Goal: Information Seeking & Learning: Learn about a topic

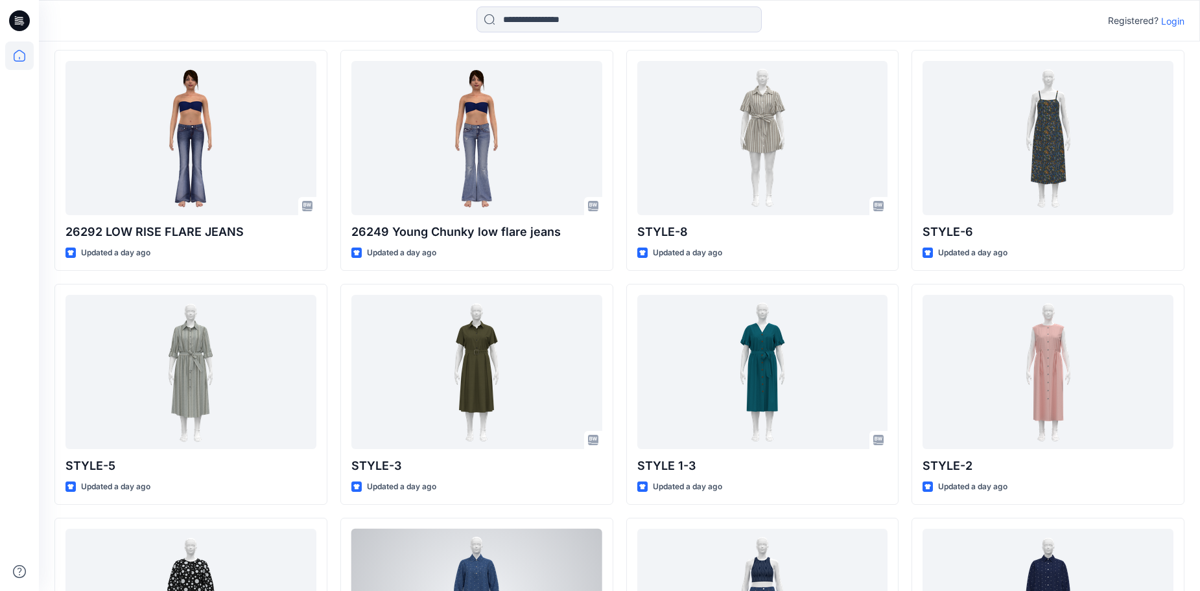
scroll to position [324, 0]
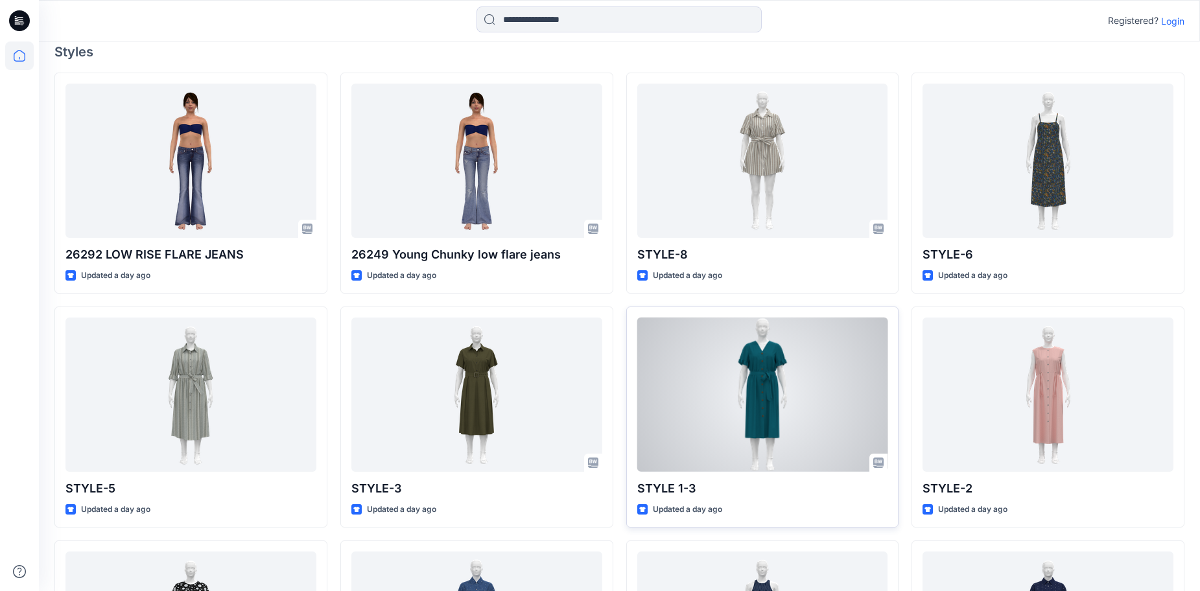
click at [746, 385] on div at bounding box center [762, 395] width 251 height 155
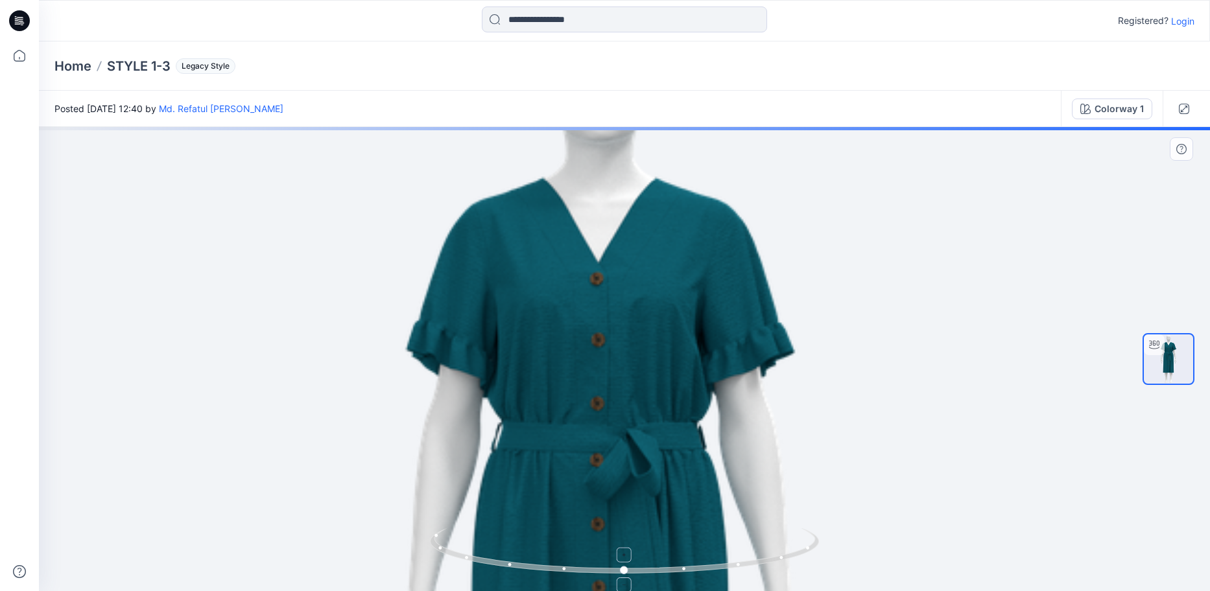
drag, startPoint x: 688, startPoint y: 512, endPoint x: 674, endPoint y: 562, distance: 52.5
click at [674, 563] on div at bounding box center [624, 359] width 1171 height 464
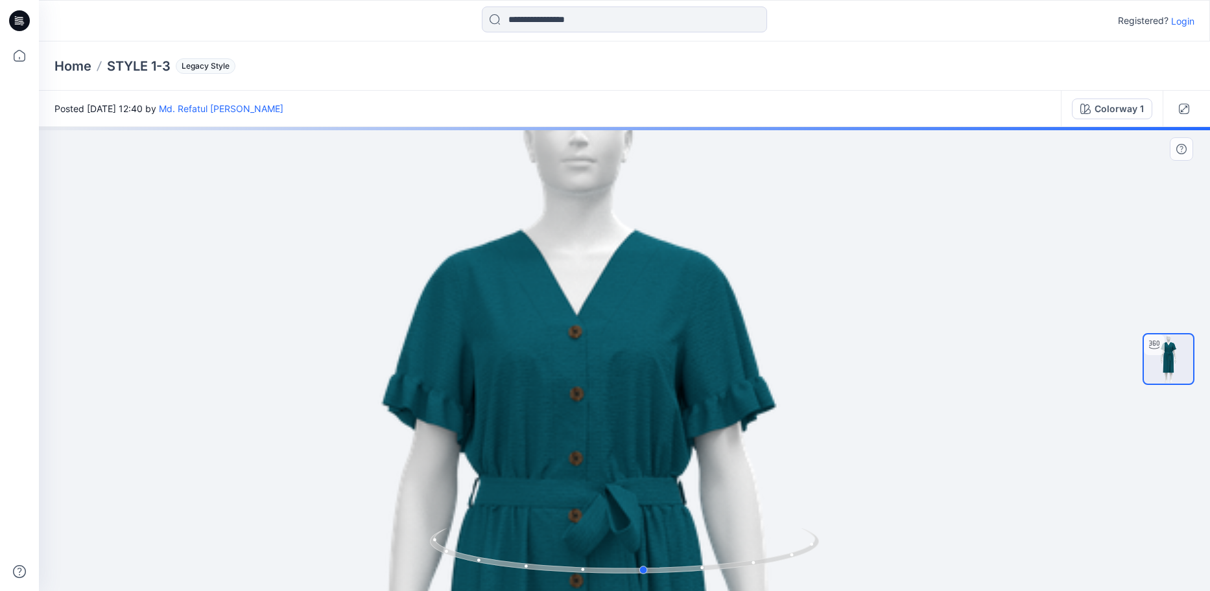
drag, startPoint x: 612, startPoint y: 567, endPoint x: 287, endPoint y: 558, distance: 325.6
click at [287, 558] on div at bounding box center [624, 359] width 1171 height 464
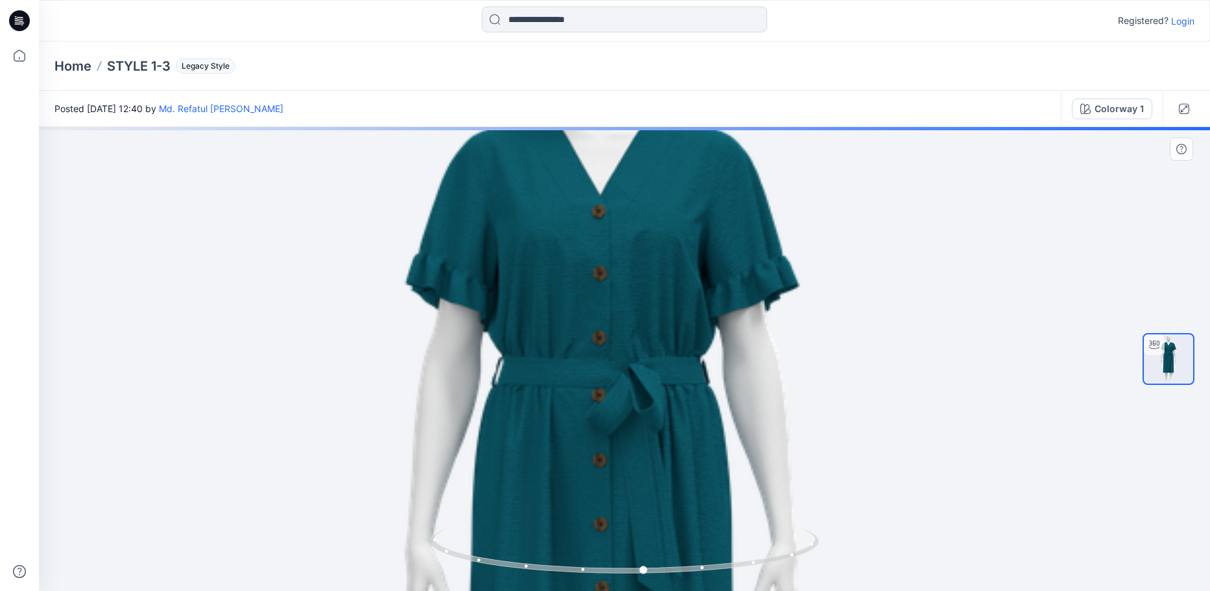
drag, startPoint x: 590, startPoint y: 470, endPoint x: 615, endPoint y: 365, distance: 107.9
click at [615, 365] on img at bounding box center [601, 544] width 1264 height 1264
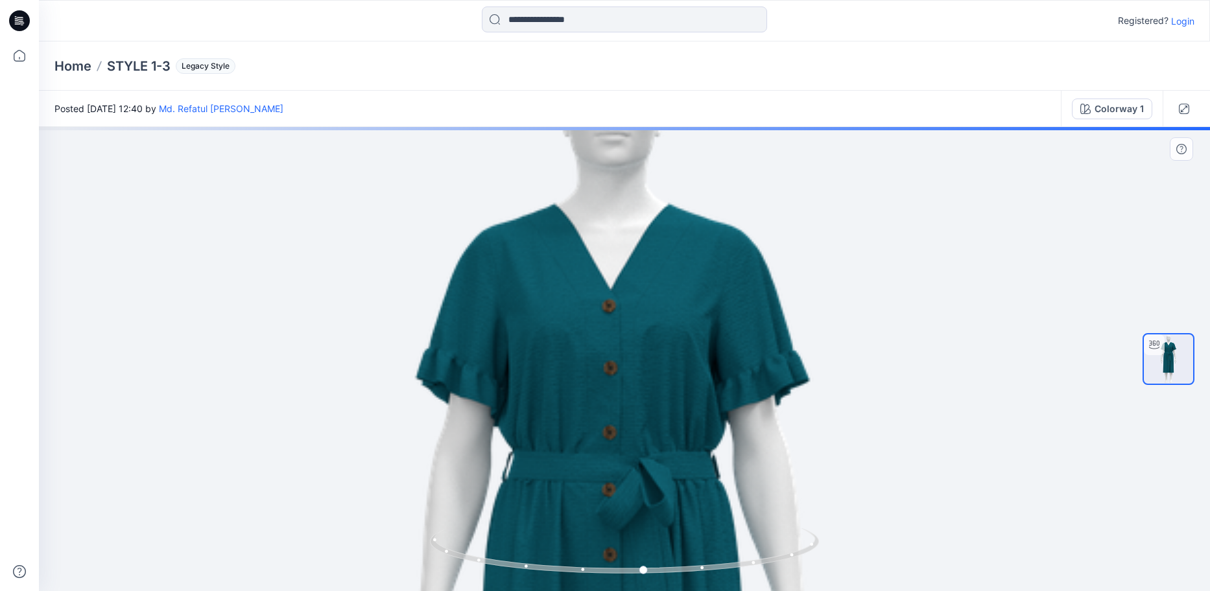
drag, startPoint x: 666, startPoint y: 331, endPoint x: 646, endPoint y: 501, distance: 170.4
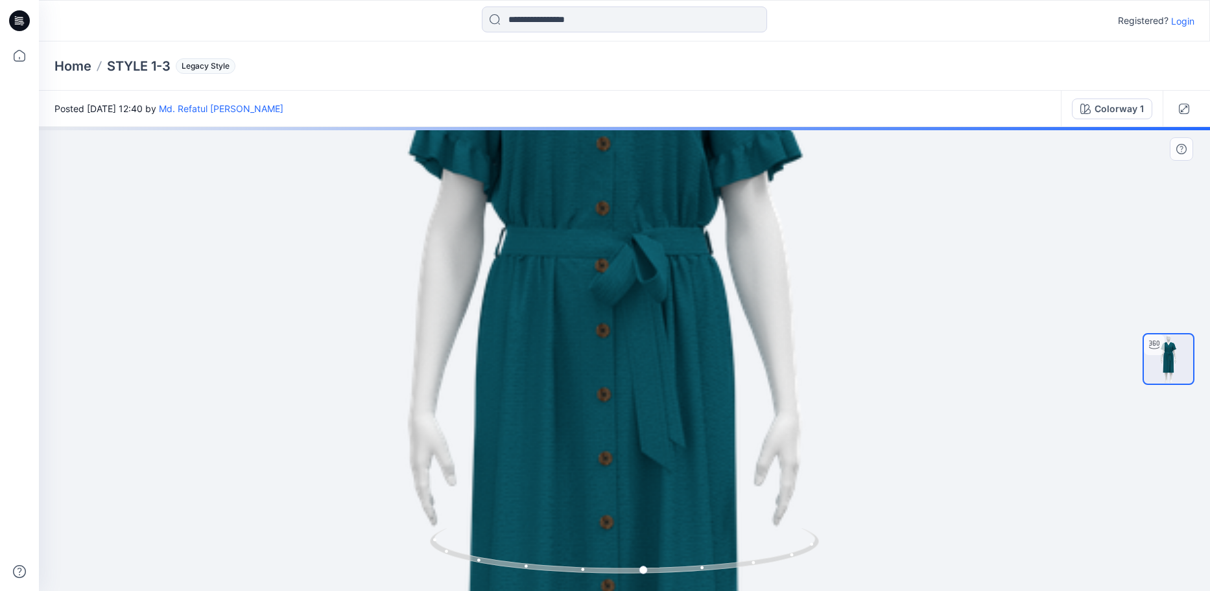
drag, startPoint x: 628, startPoint y: 464, endPoint x: 628, endPoint y: 213, distance: 250.9
click at [628, 213] on img at bounding box center [604, 414] width 1264 height 1264
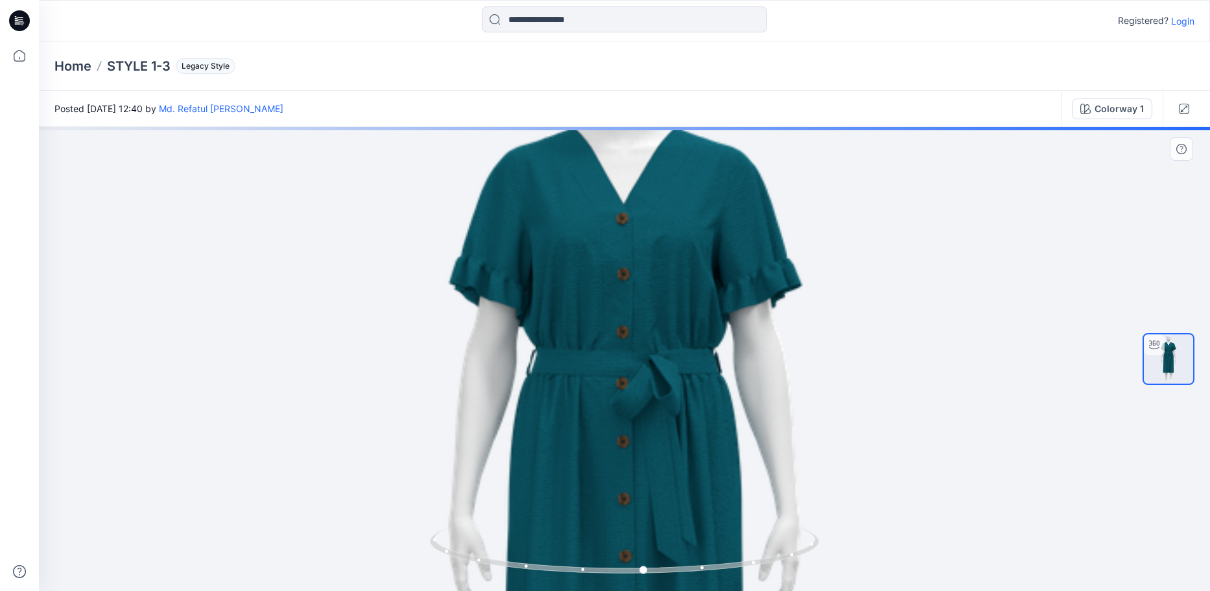
drag, startPoint x: 604, startPoint y: 342, endPoint x: 602, endPoint y: 454, distance: 111.5
click at [602, 454] on img at bounding box center [625, 517] width 1134 height 1134
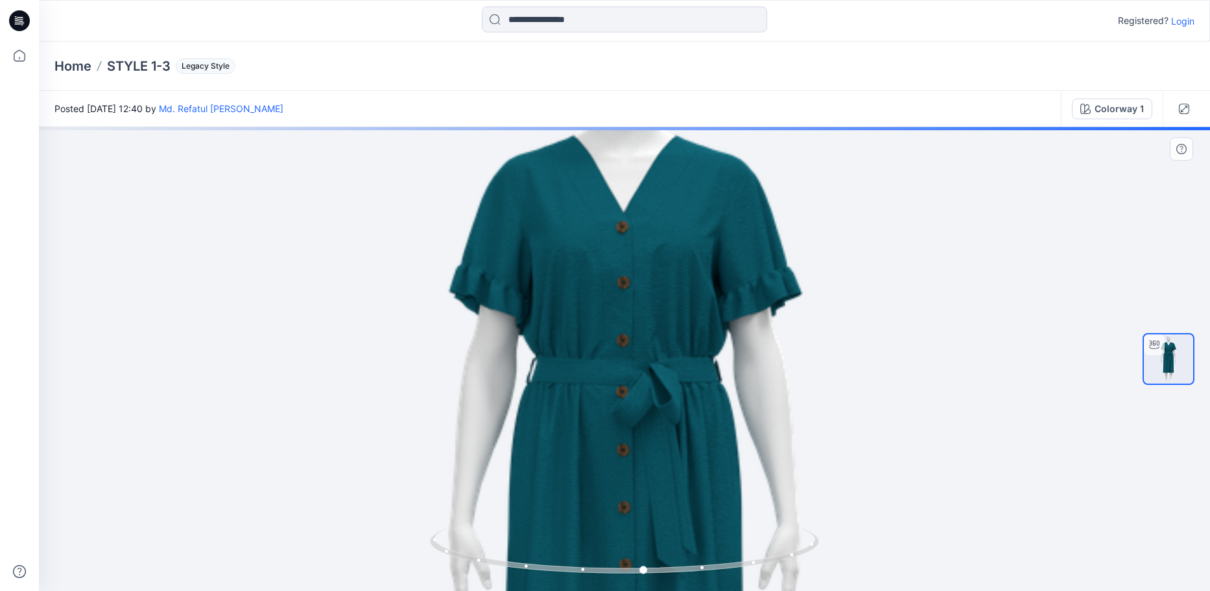
drag, startPoint x: 659, startPoint y: 325, endPoint x: 669, endPoint y: 409, distance: 84.1
click at [669, 409] on img at bounding box center [625, 526] width 1134 height 1134
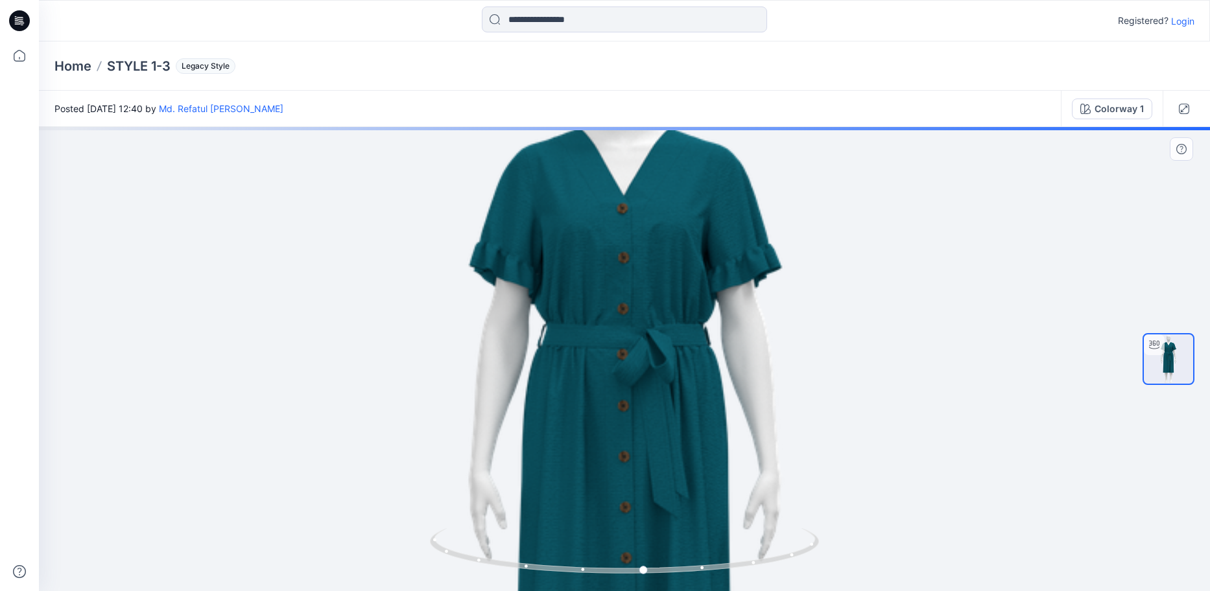
drag, startPoint x: 647, startPoint y: 427, endPoint x: 646, endPoint y: 337, distance: 90.1
click at [646, 337] on img at bounding box center [624, 472] width 1003 height 1003
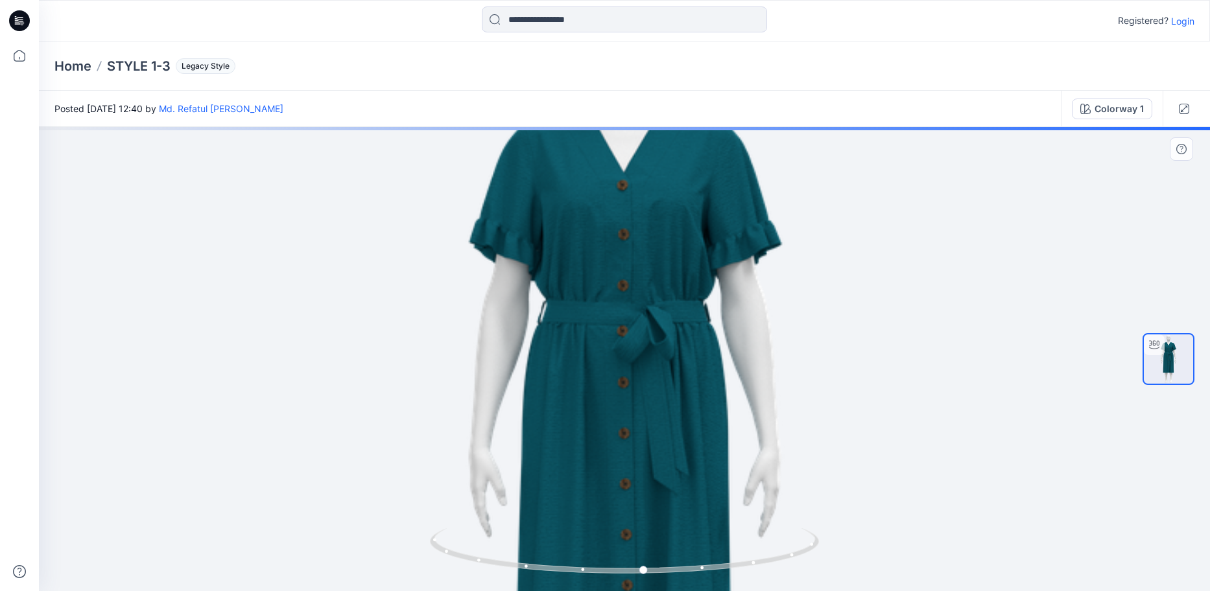
drag, startPoint x: 641, startPoint y: 420, endPoint x: 641, endPoint y: 438, distance: 18.8
click at [641, 440] on img at bounding box center [624, 448] width 1003 height 1003
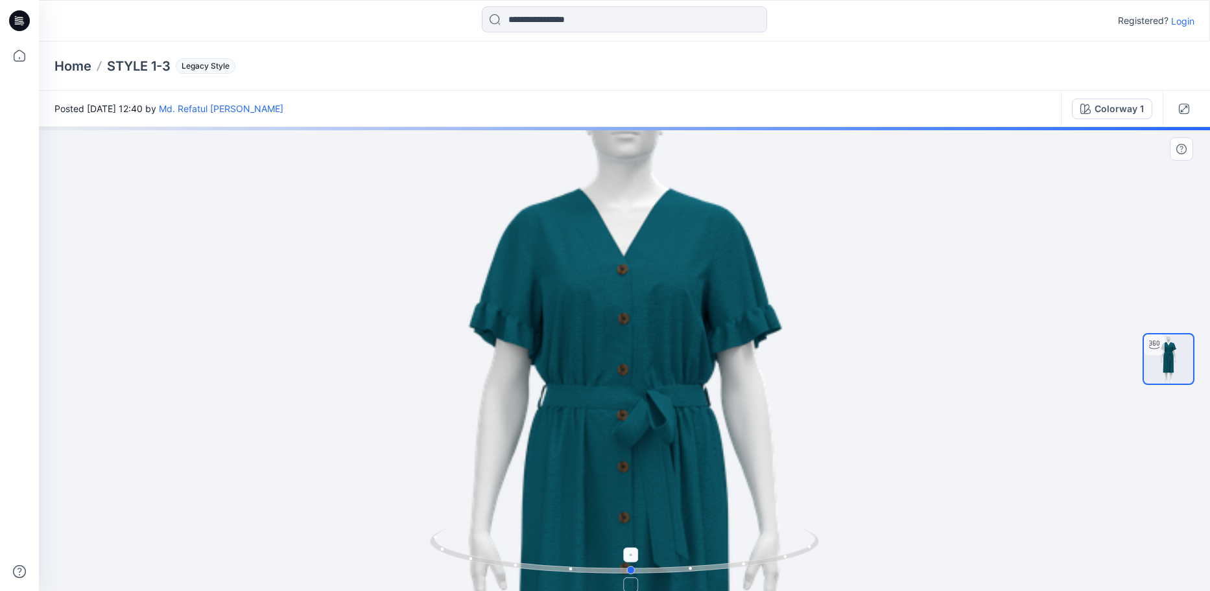
drag, startPoint x: 661, startPoint y: 569, endPoint x: 648, endPoint y: 528, distance: 43.5
click at [648, 528] on icon at bounding box center [626, 552] width 392 height 49
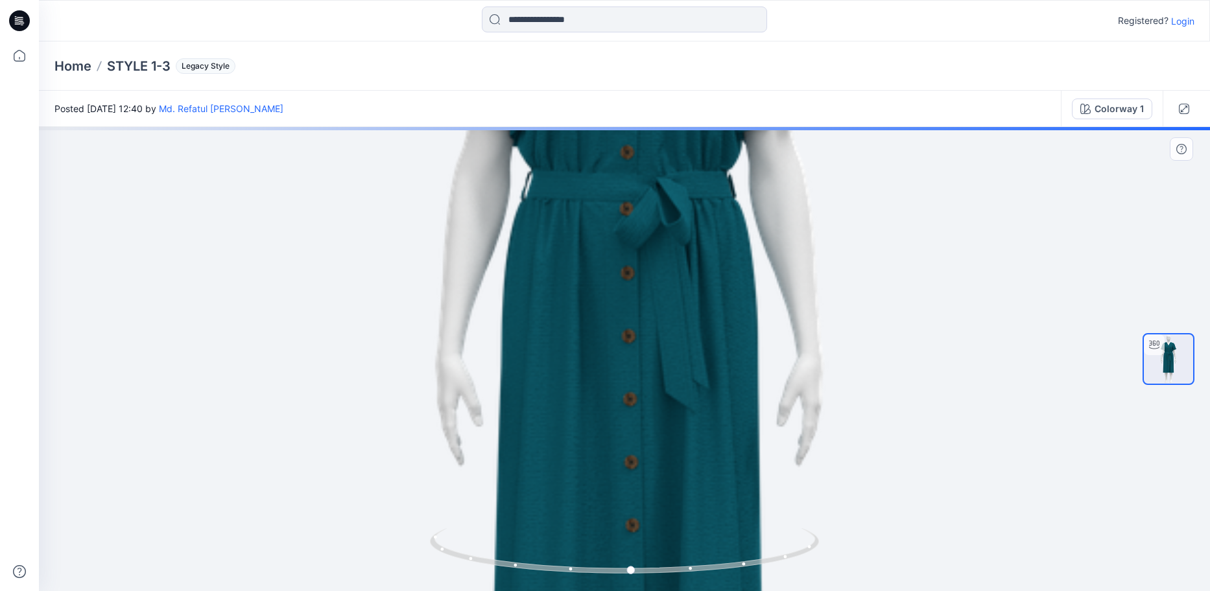
drag, startPoint x: 716, startPoint y: 417, endPoint x: 721, endPoint y: 158, distance: 259.4
click at [721, 158] on img at bounding box center [629, 356] width 1248 height 1248
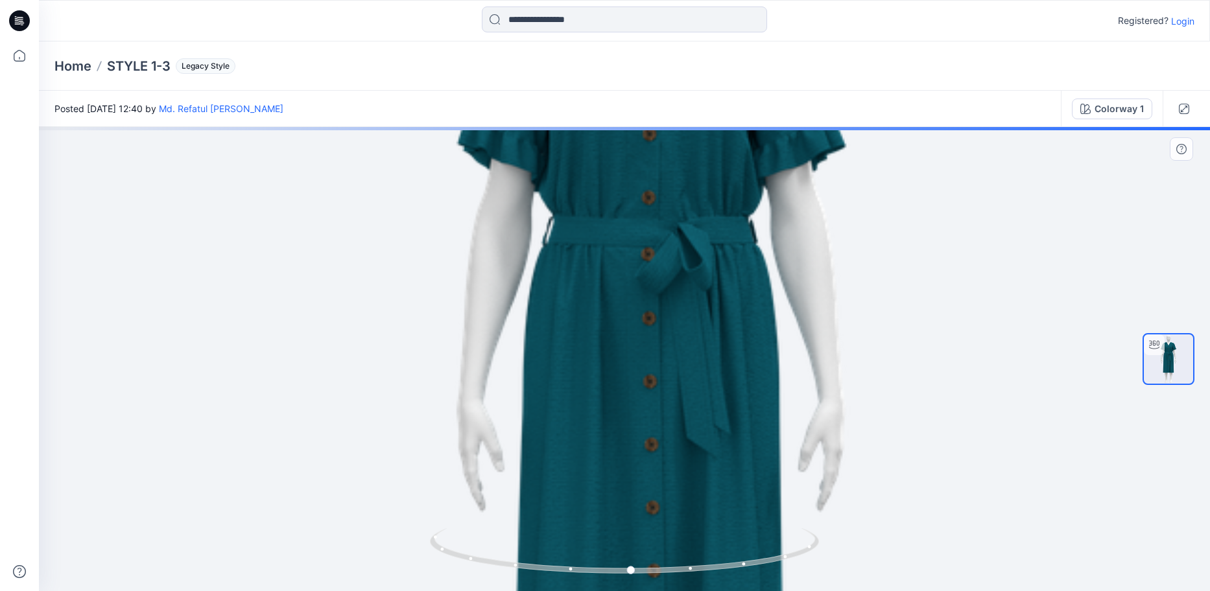
drag, startPoint x: 606, startPoint y: 359, endPoint x: 627, endPoint y: 440, distance: 84.5
click at [627, 440] on img at bounding box center [651, 401] width 1248 height 1248
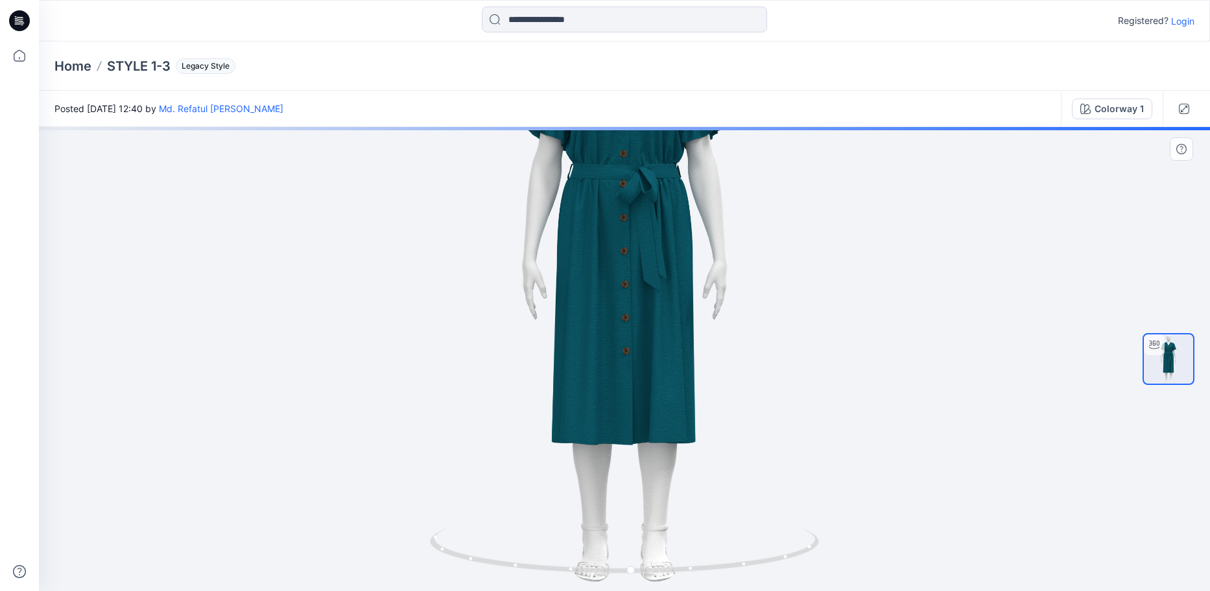
drag, startPoint x: 742, startPoint y: 165, endPoint x: 745, endPoint y: 140, distance: 25.4
click at [748, 124] on div "Posted [DATE] 12:40 by Md. Refatul [PERSON_NAME] Colorway 1 Colorway 1 Loading.…" at bounding box center [624, 341] width 1171 height 501
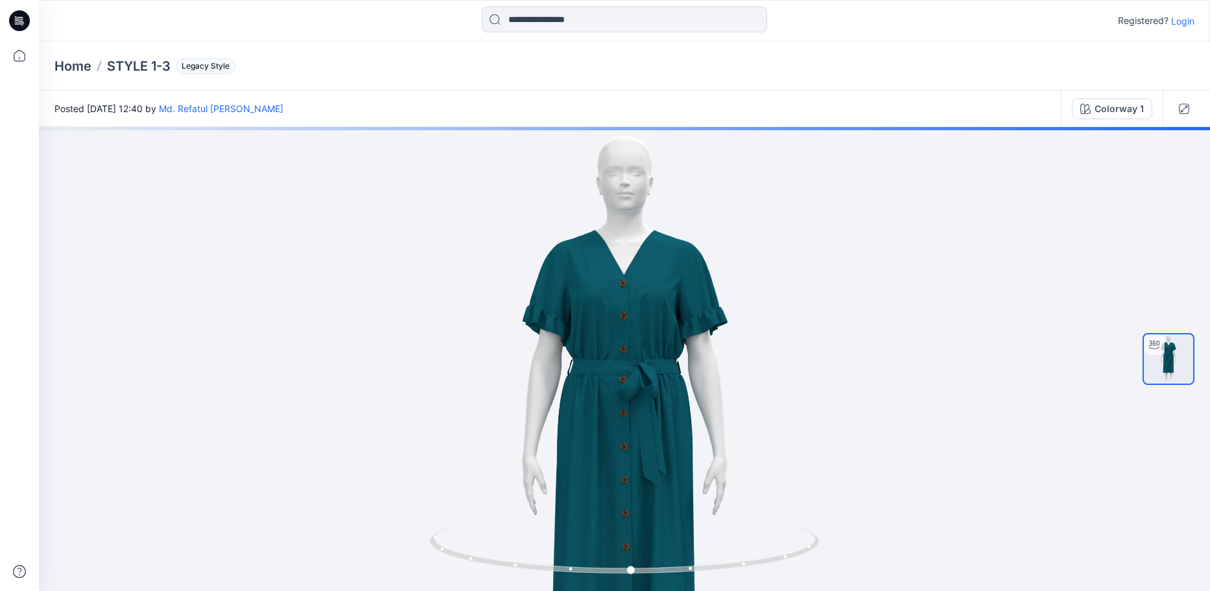
drag, startPoint x: 679, startPoint y: 255, endPoint x: 604, endPoint y: 598, distance: 350.4
click at [604, 591] on html "Registered? Login Home STYLE 1-3 Legacy Style Posted [DATE] 12:40 by Md. Refatu…" at bounding box center [605, 295] width 1210 height 591
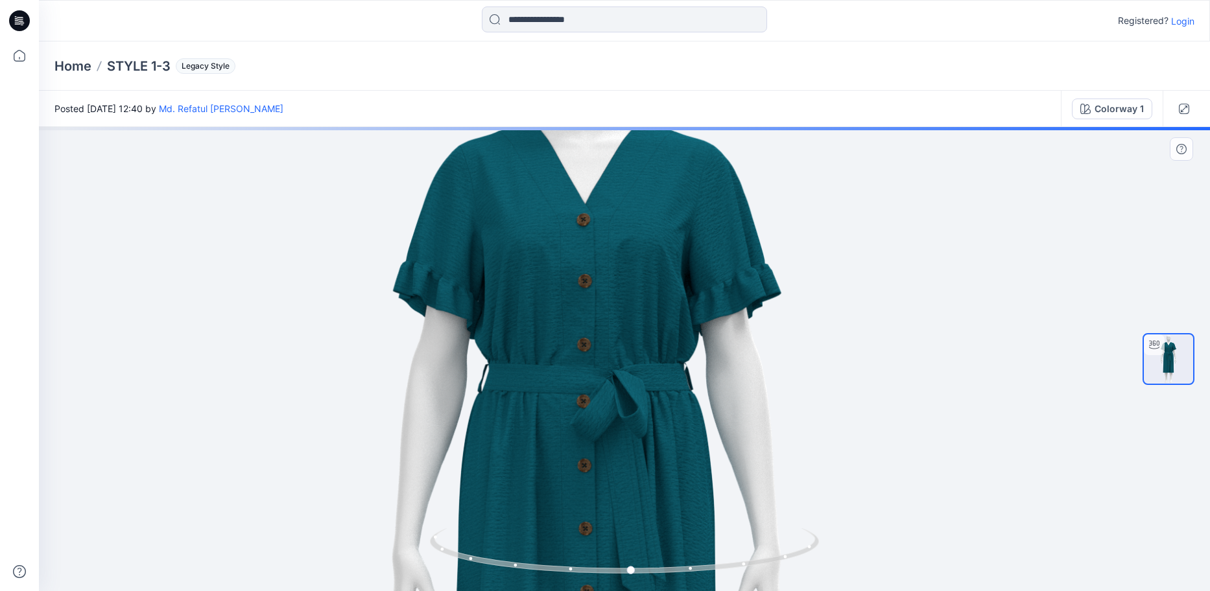
drag, startPoint x: 574, startPoint y: 345, endPoint x: 545, endPoint y: 213, distance: 135.5
click at [545, 213] on img at bounding box center [586, 548] width 1248 height 1248
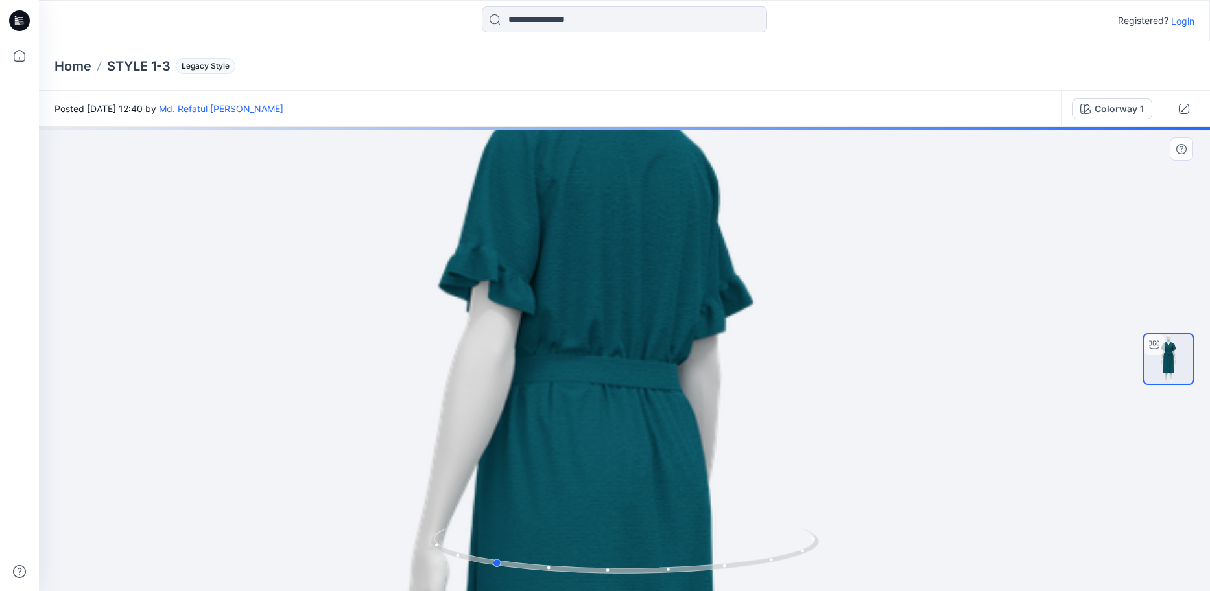
drag, startPoint x: 591, startPoint y: 571, endPoint x: 842, endPoint y: 567, distance: 250.3
click at [842, 567] on div at bounding box center [624, 359] width 1171 height 464
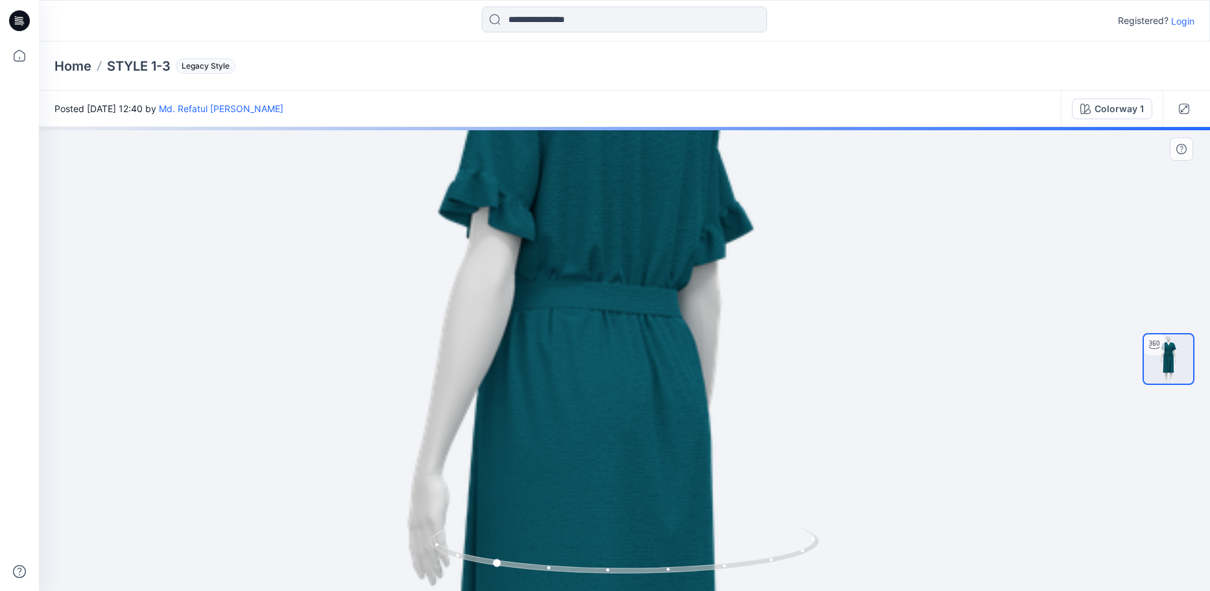
drag, startPoint x: 701, startPoint y: 399, endPoint x: 878, endPoint y: 326, distance: 191.8
click at [878, 326] on img at bounding box center [586, 474] width 1248 height 1248
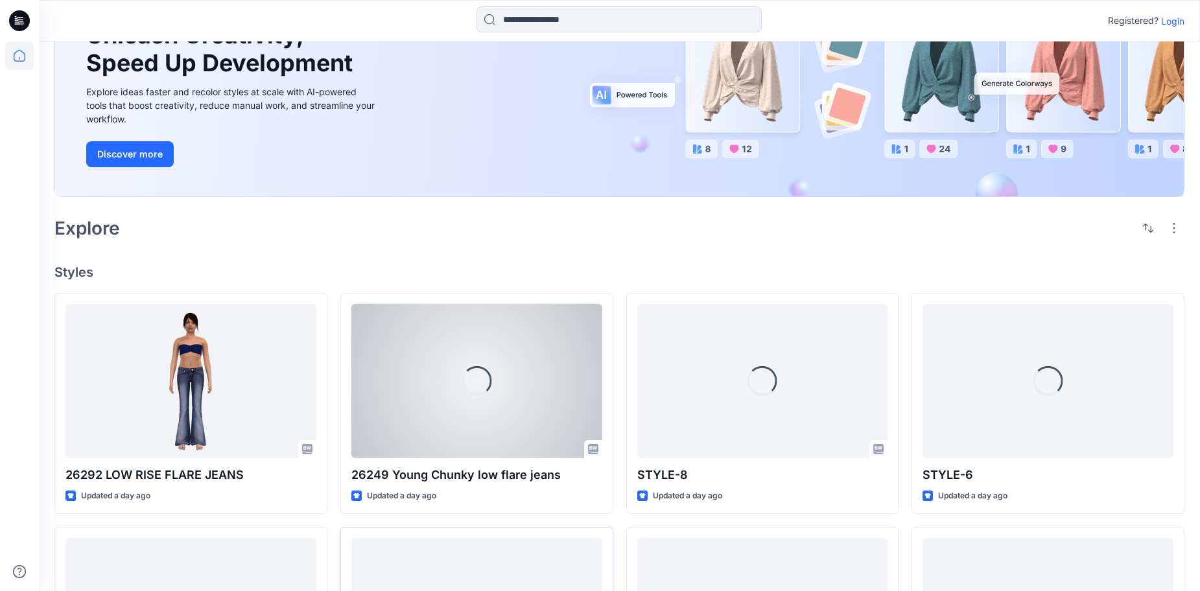
scroll to position [195, 0]
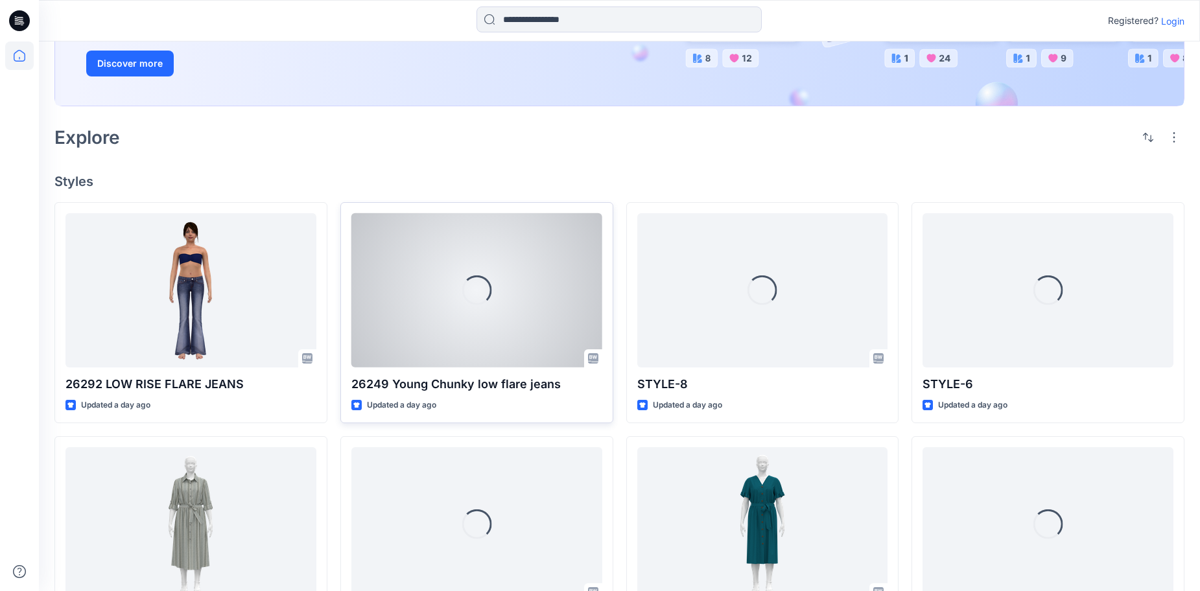
click at [499, 300] on div "Loading..." at bounding box center [476, 290] width 251 height 155
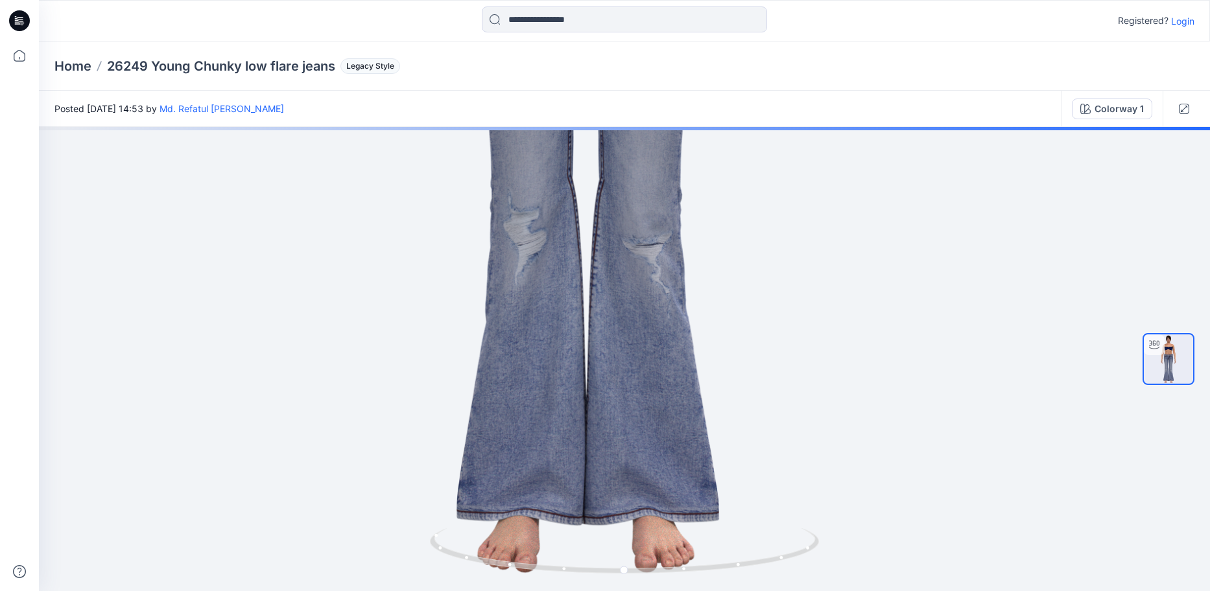
drag, startPoint x: 584, startPoint y: 402, endPoint x: 440, endPoint y: -77, distance: 500.3
click at [440, 0] on html "Registered? Login Home 26249 Young Chunky low flare jeans Legacy Style Posted […" at bounding box center [605, 295] width 1210 height 591
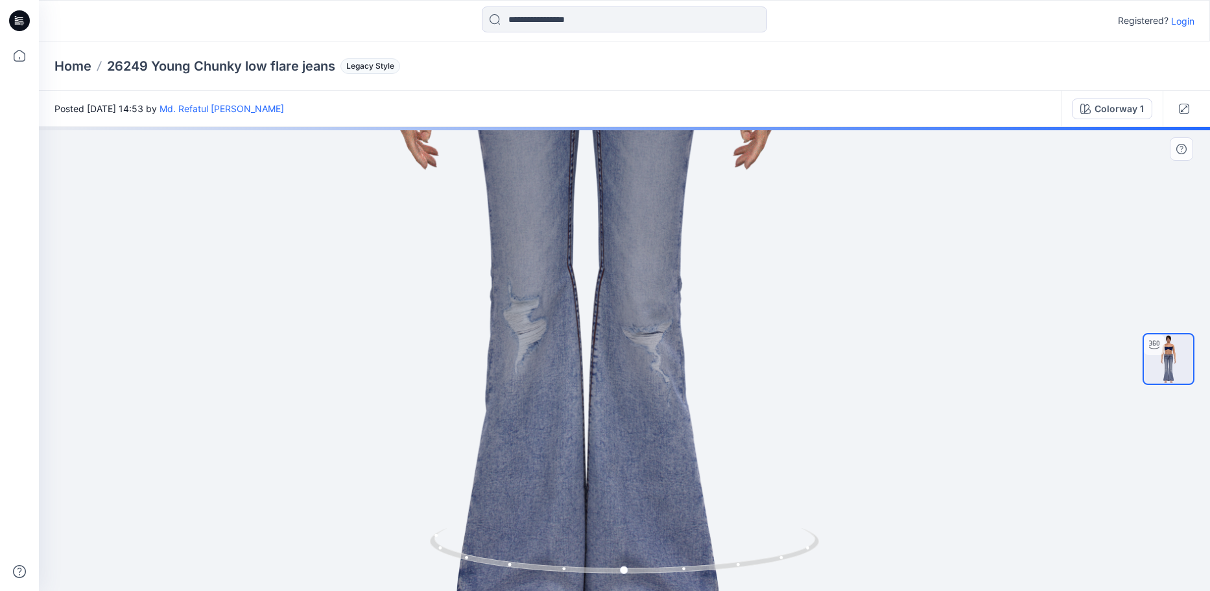
click at [591, 345] on img at bounding box center [586, 56] width 1248 height 1248
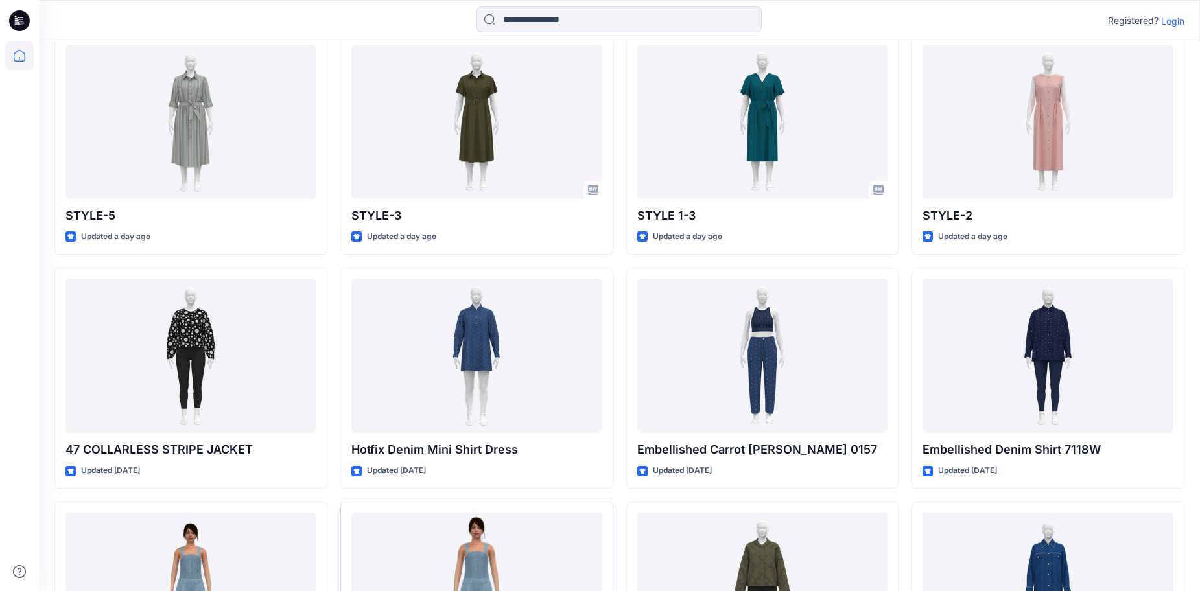
scroll to position [687, 0]
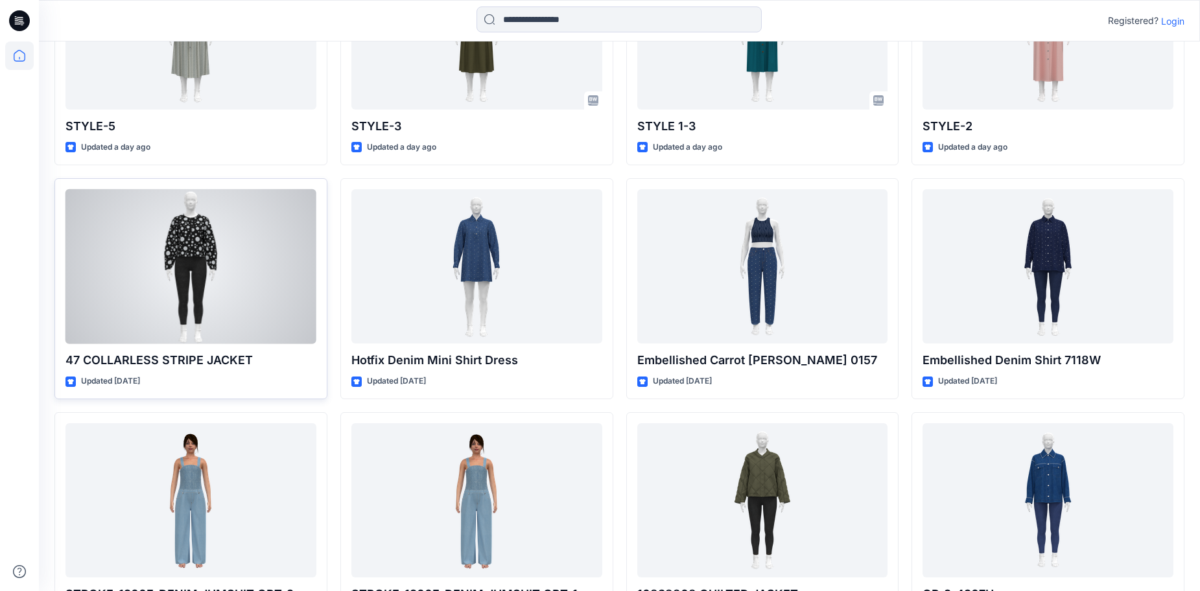
click at [119, 239] on div at bounding box center [190, 266] width 251 height 155
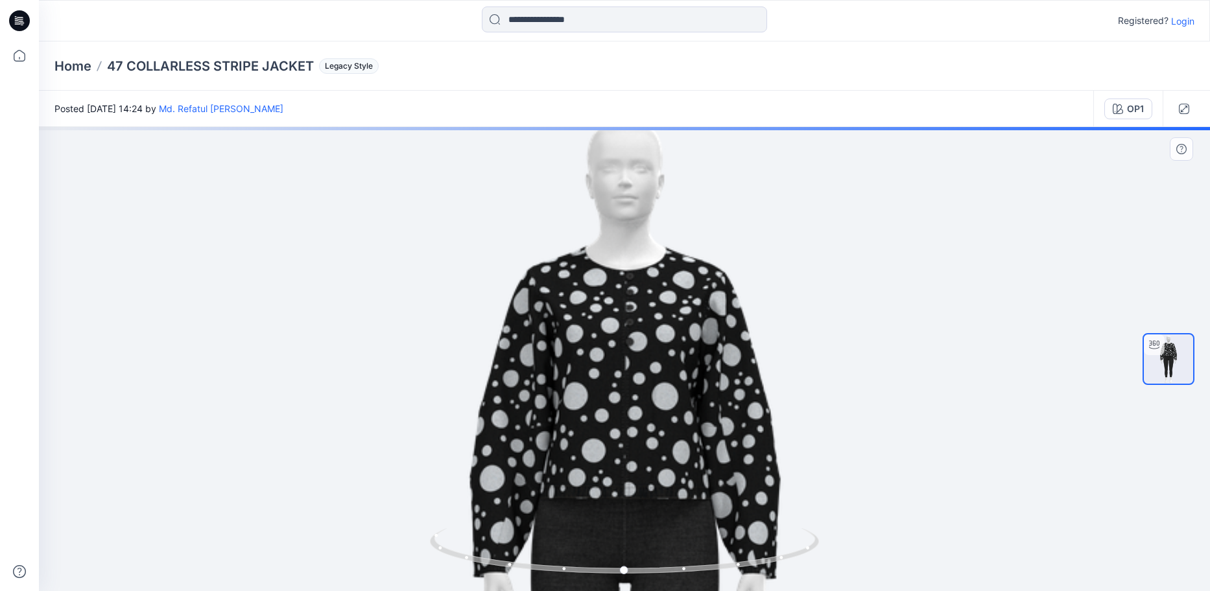
drag, startPoint x: 663, startPoint y: 416, endPoint x: 668, endPoint y: 447, distance: 31.6
click at [668, 447] on img at bounding box center [623, 555] width 921 height 921
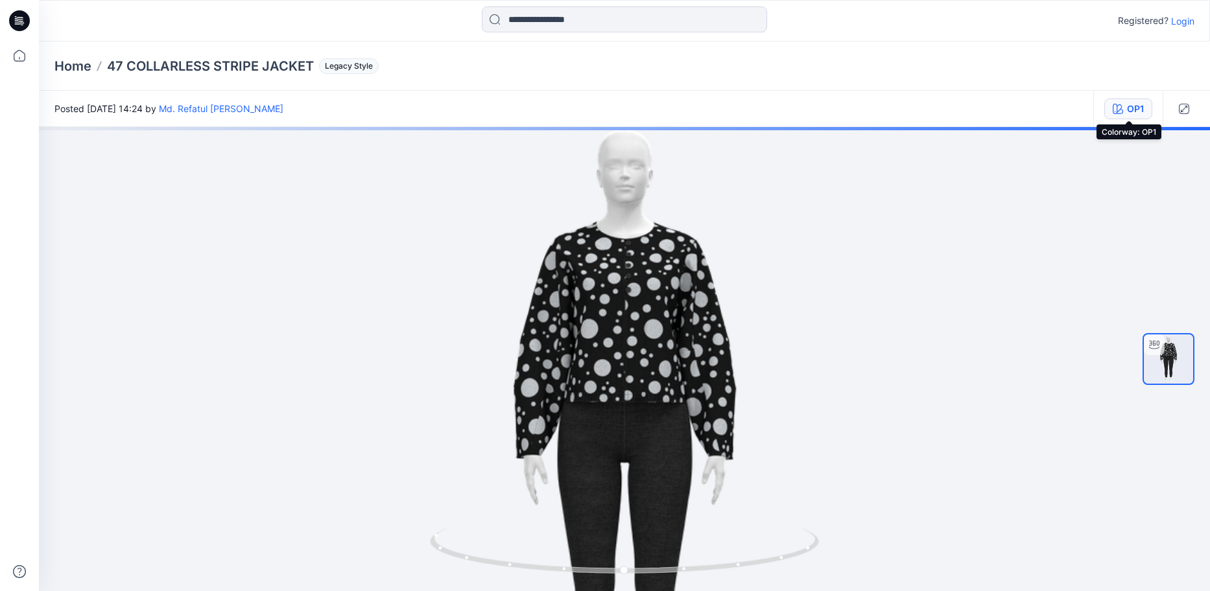
click at [1139, 113] on div "OP1" at bounding box center [1135, 109] width 17 height 14
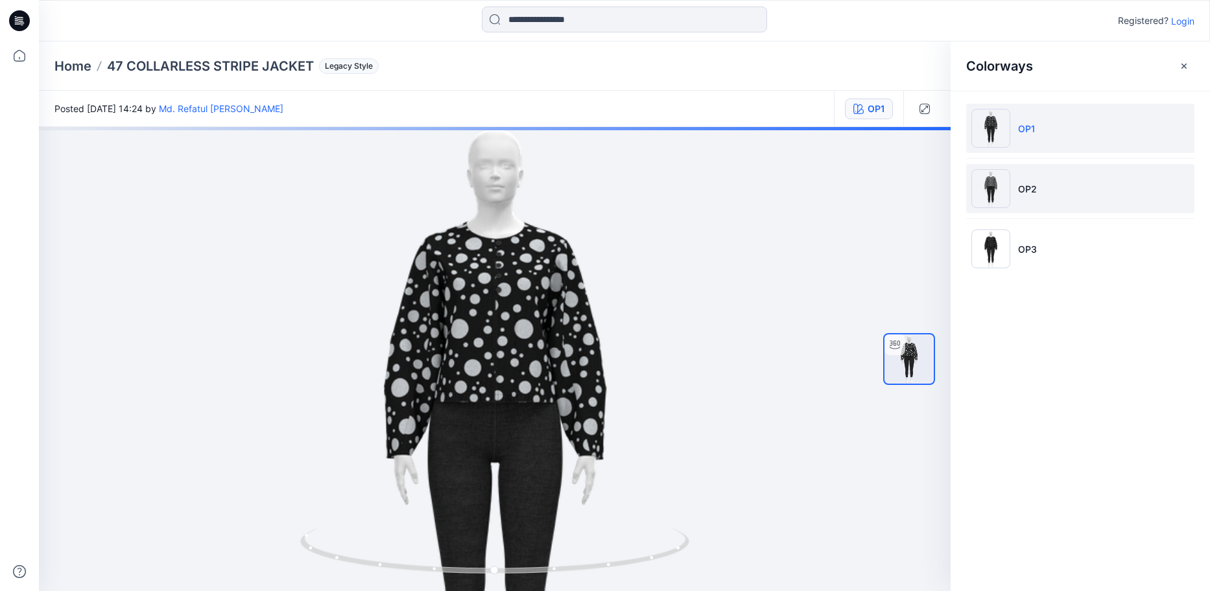
click at [1026, 193] on p "OP2" at bounding box center [1027, 189] width 19 height 14
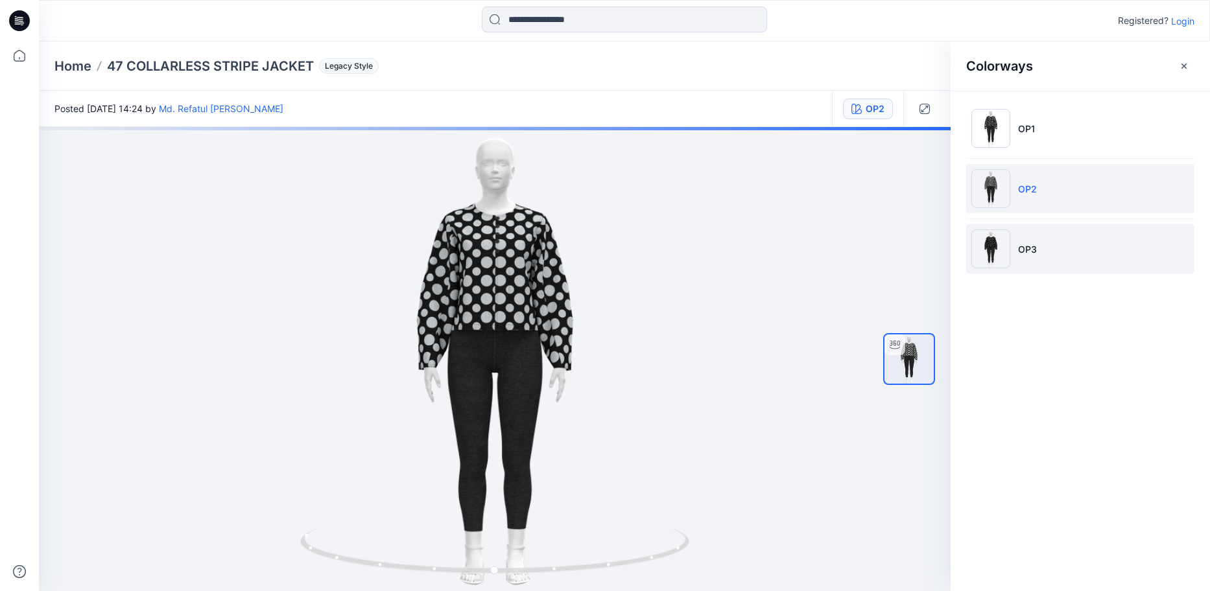
click at [977, 250] on img at bounding box center [990, 249] width 39 height 39
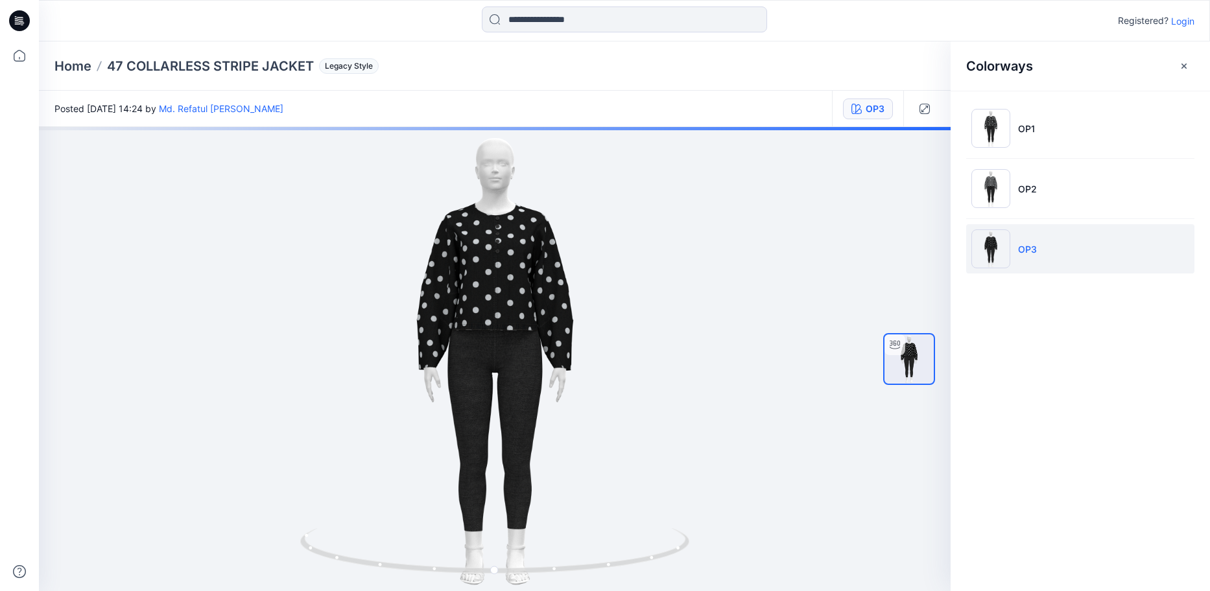
click at [1063, 252] on li "OP3" at bounding box center [1080, 248] width 228 height 49
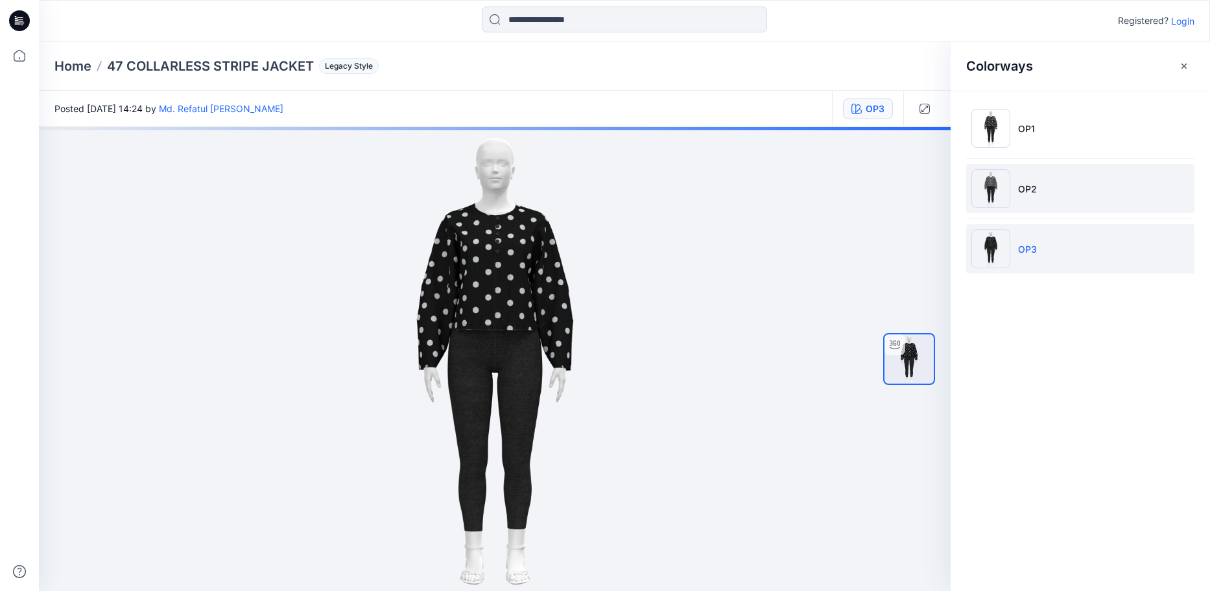
click at [1063, 207] on li "OP2" at bounding box center [1080, 188] width 228 height 49
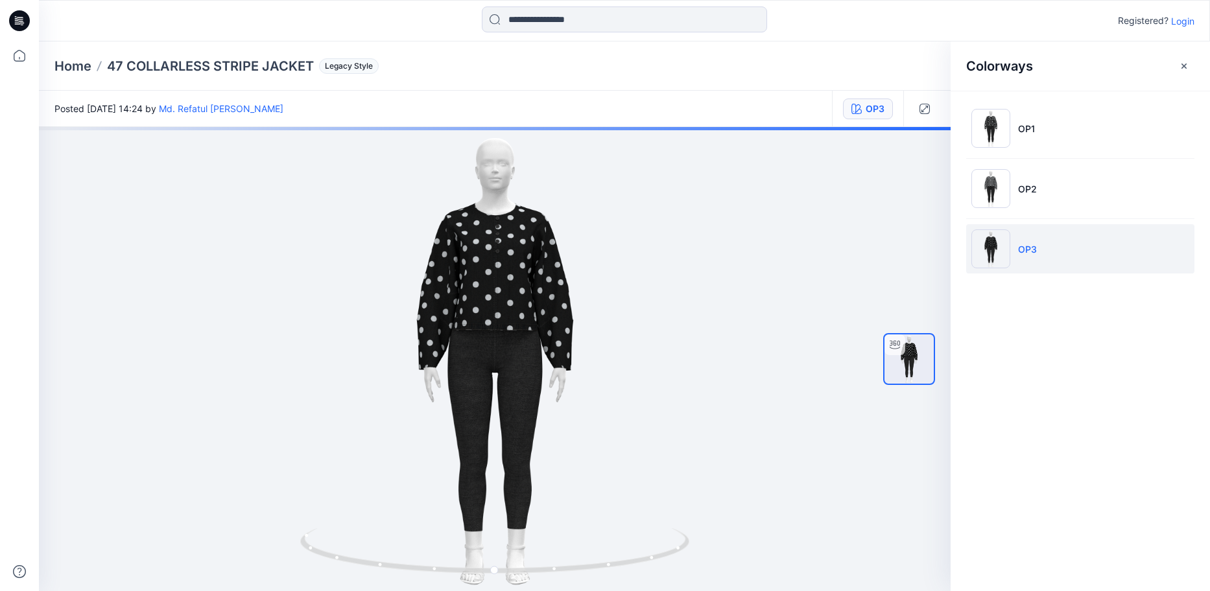
click at [1077, 250] on li "OP3" at bounding box center [1080, 248] width 228 height 49
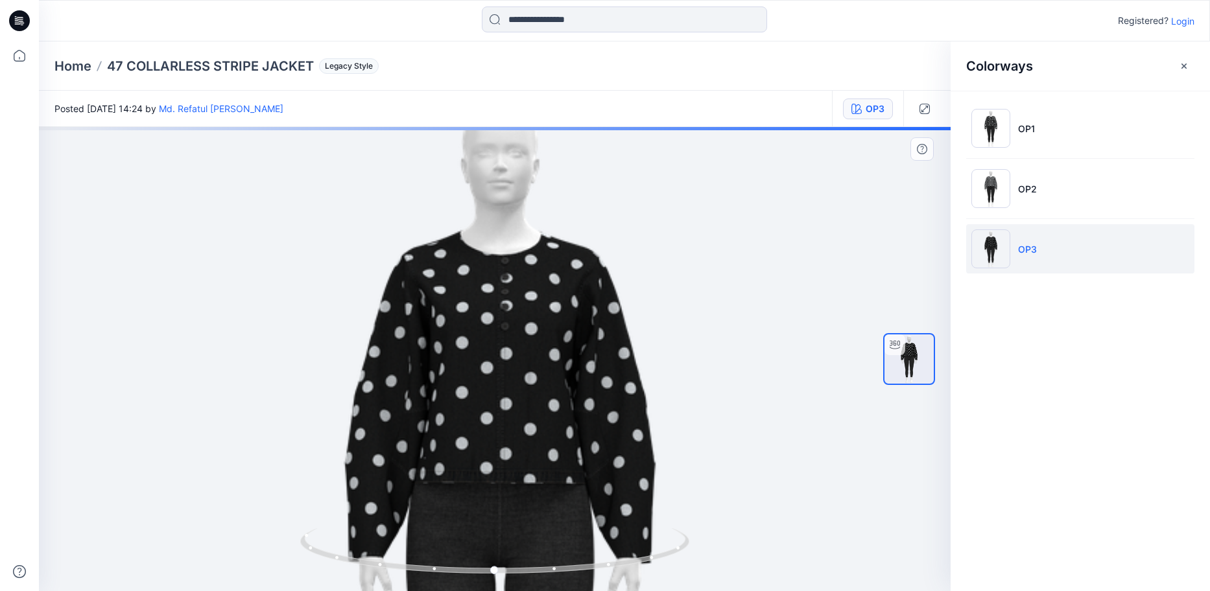
drag, startPoint x: 530, startPoint y: 231, endPoint x: 578, endPoint y: 444, distance: 218.7
click at [578, 445] on img at bounding box center [499, 540] width 921 height 921
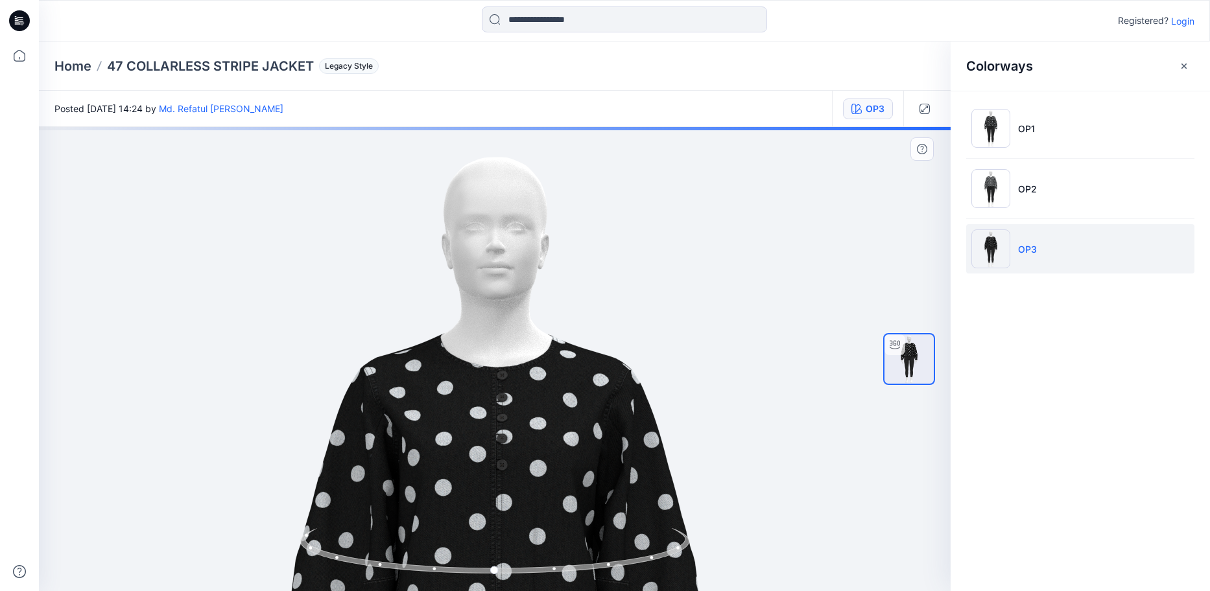
drag, startPoint x: 528, startPoint y: 157, endPoint x: 523, endPoint y: 130, distance: 27.2
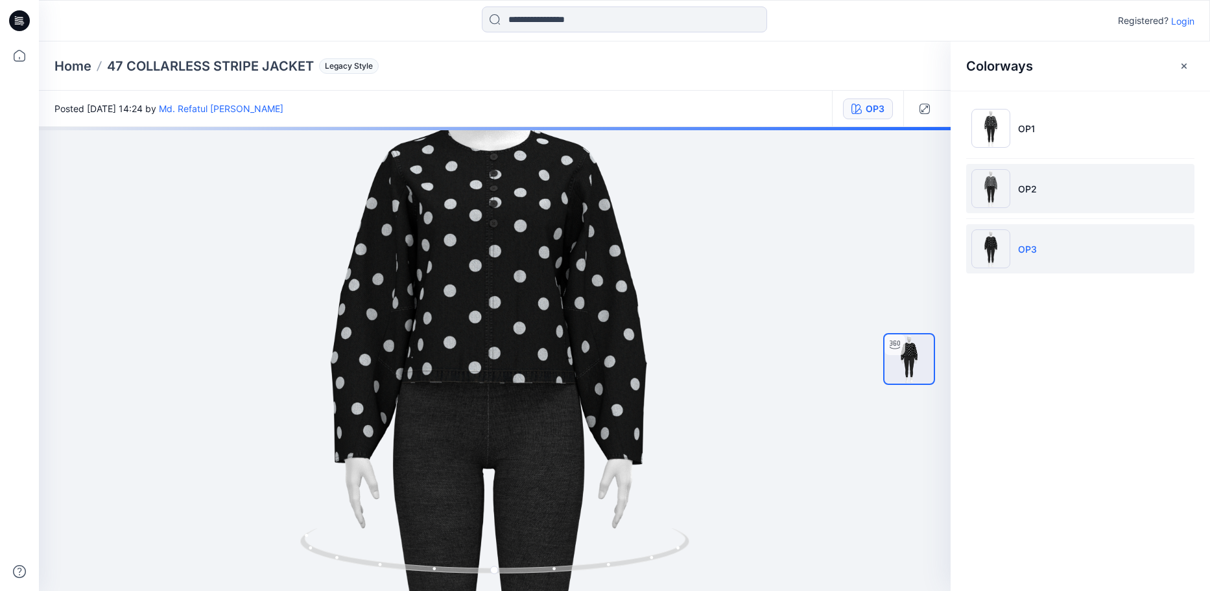
drag, startPoint x: 1111, startPoint y: 186, endPoint x: 1095, endPoint y: 170, distance: 23.4
click at [1113, 191] on li "OP2" at bounding box center [1080, 188] width 228 height 49
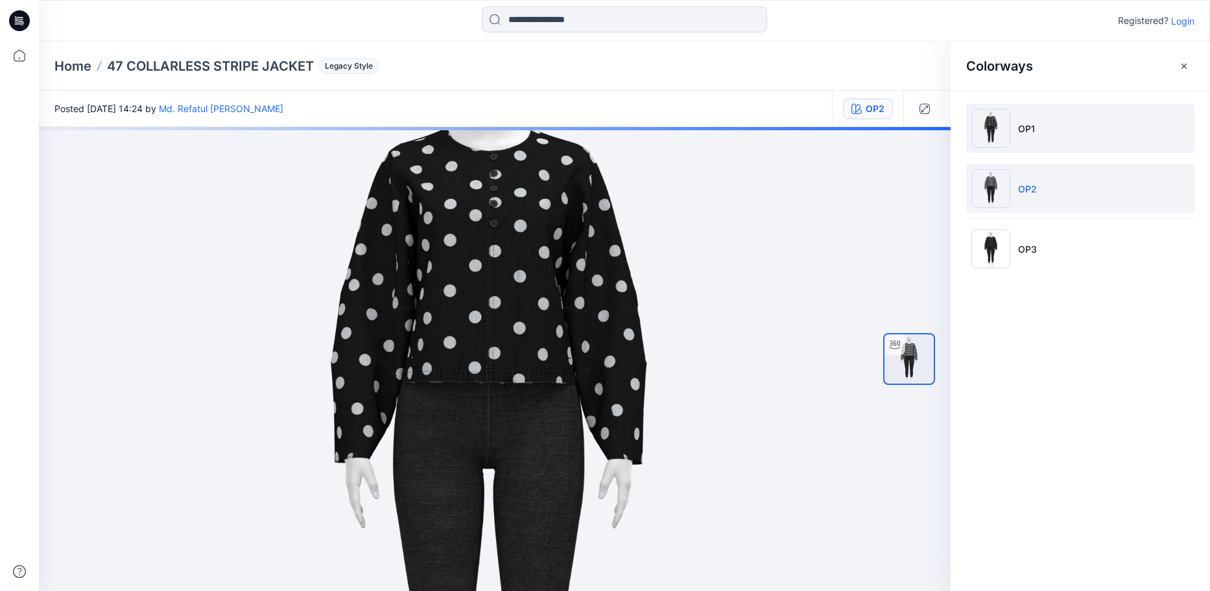
click at [1043, 109] on li "OP1" at bounding box center [1080, 128] width 228 height 49
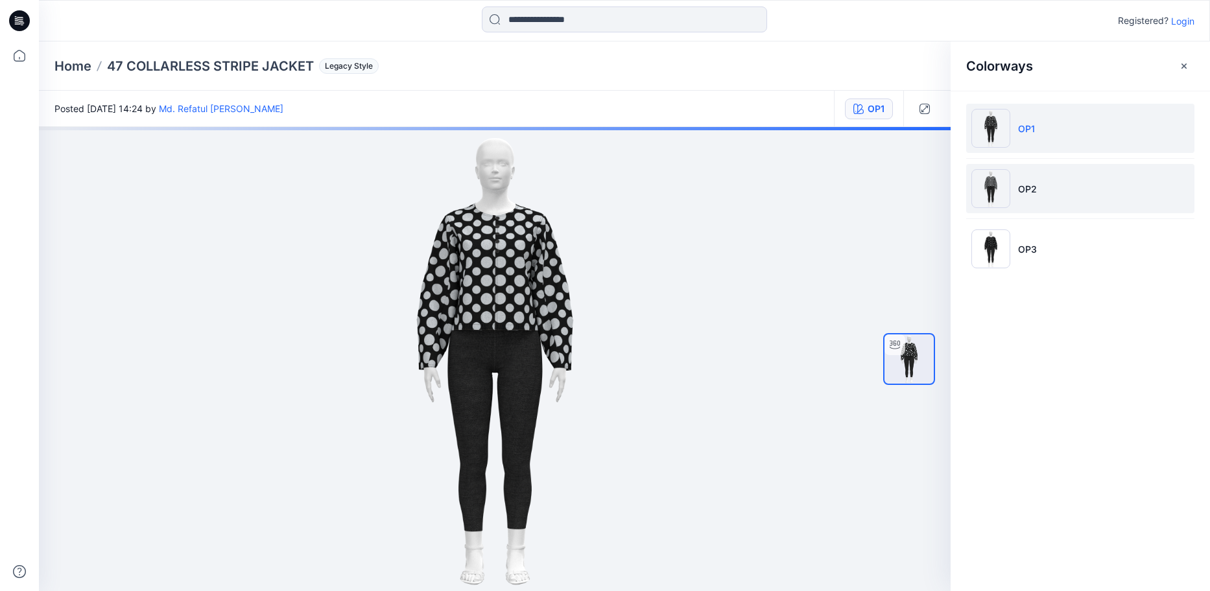
click at [1060, 190] on li "OP2" at bounding box center [1080, 188] width 228 height 49
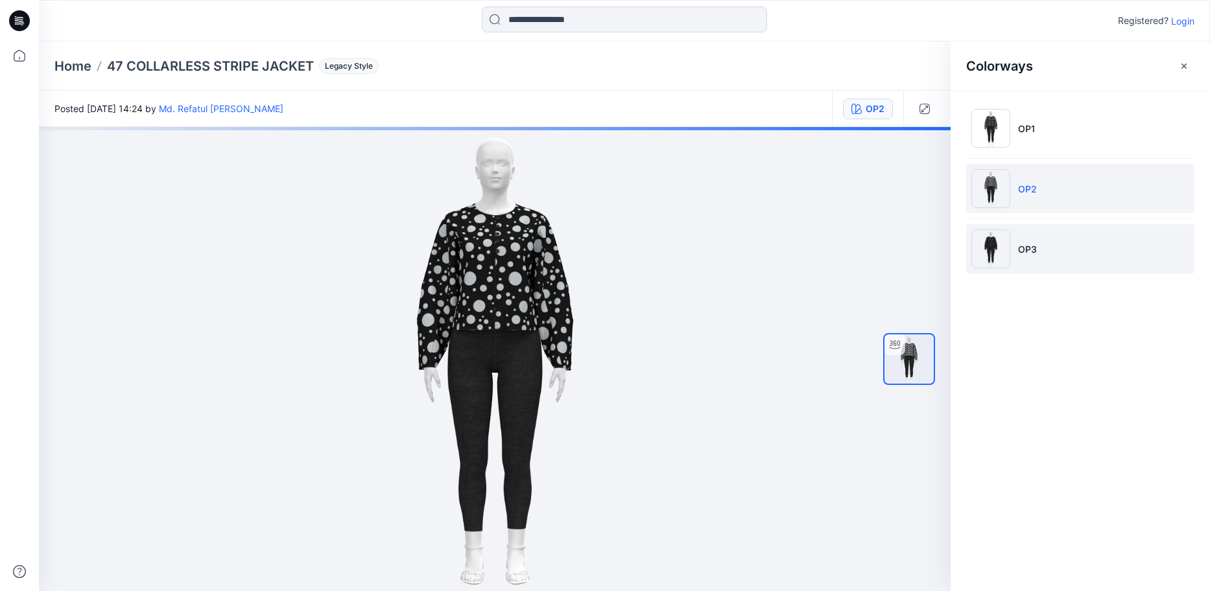
click at [1074, 244] on li "OP3" at bounding box center [1080, 248] width 228 height 49
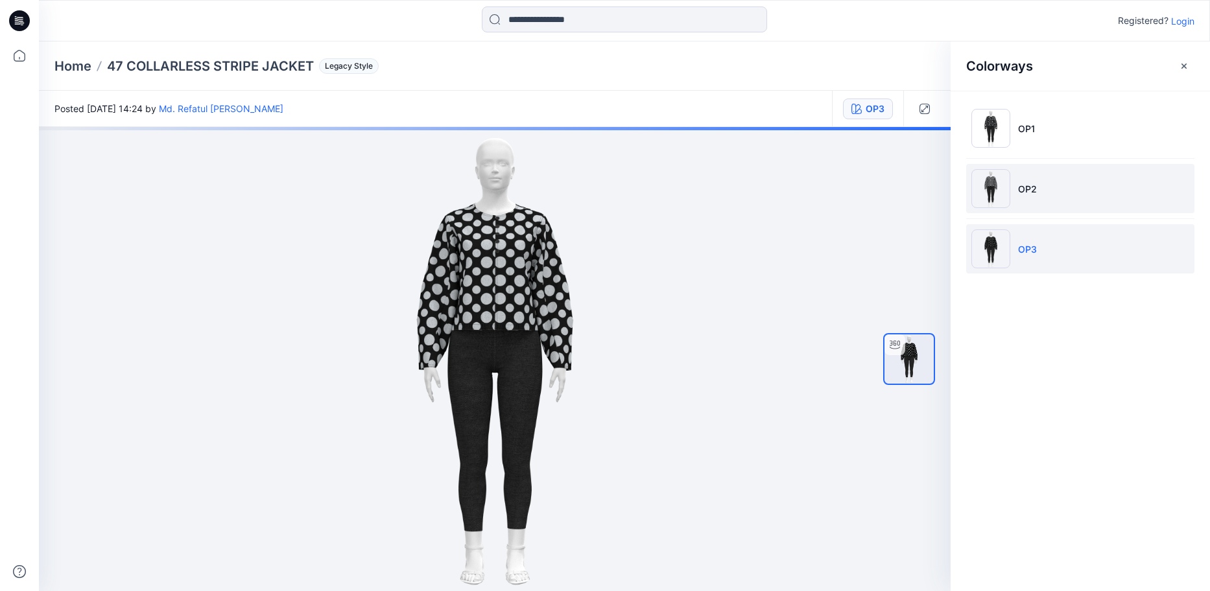
click at [1043, 191] on li "OP2" at bounding box center [1080, 188] width 228 height 49
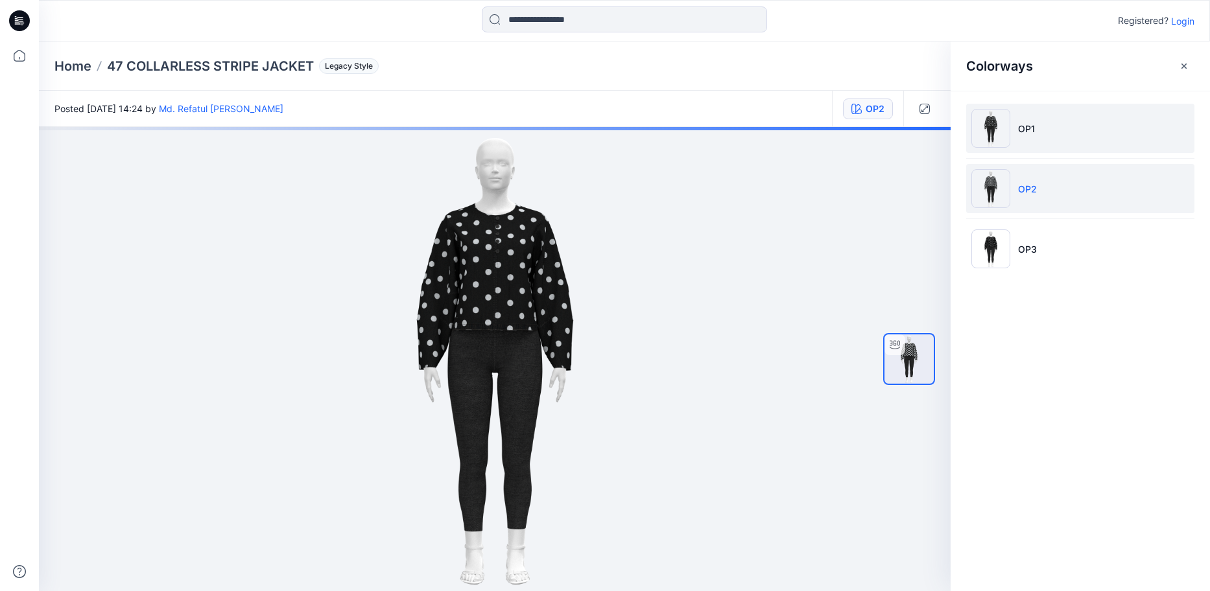
click at [1028, 136] on li "OP1" at bounding box center [1080, 128] width 228 height 49
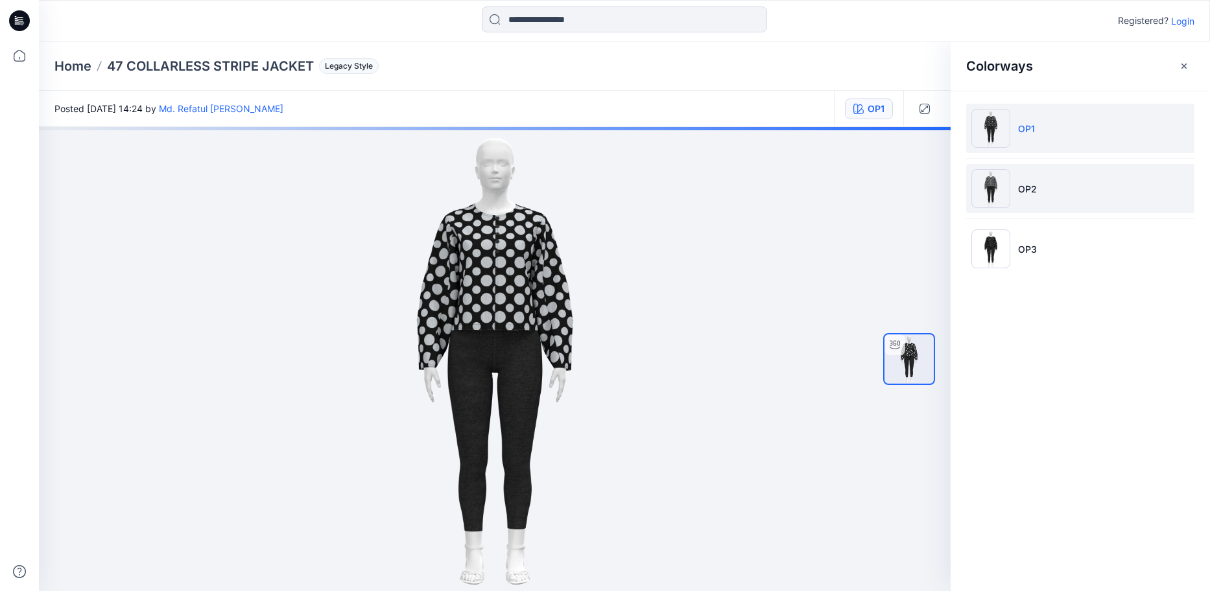
click at [1048, 196] on li "OP2" at bounding box center [1080, 188] width 228 height 49
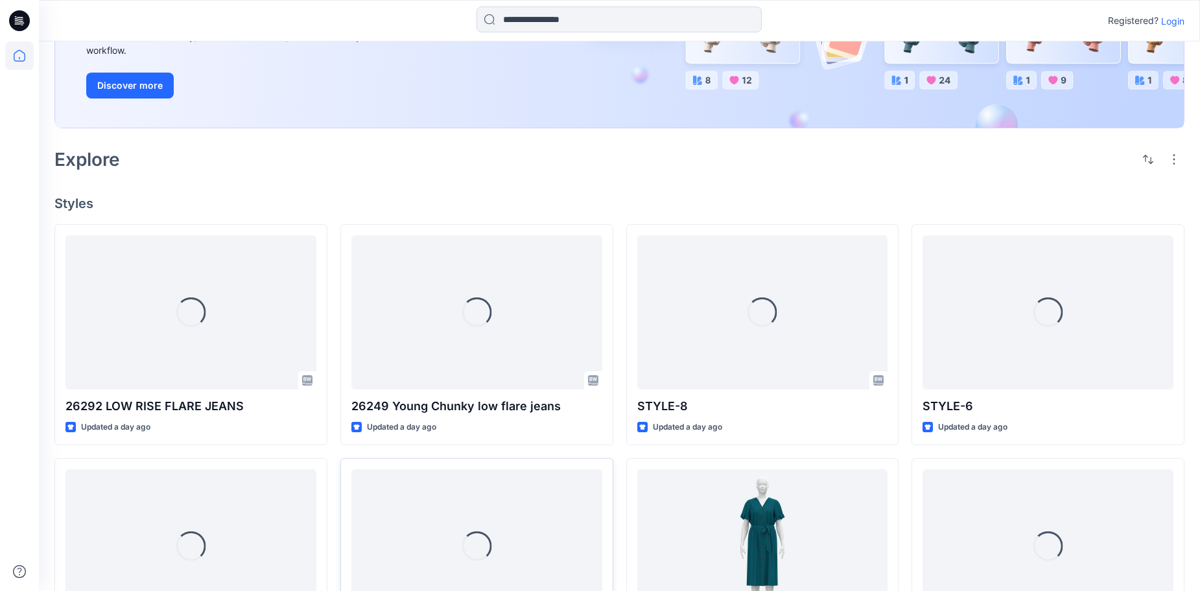
scroll to position [324, 0]
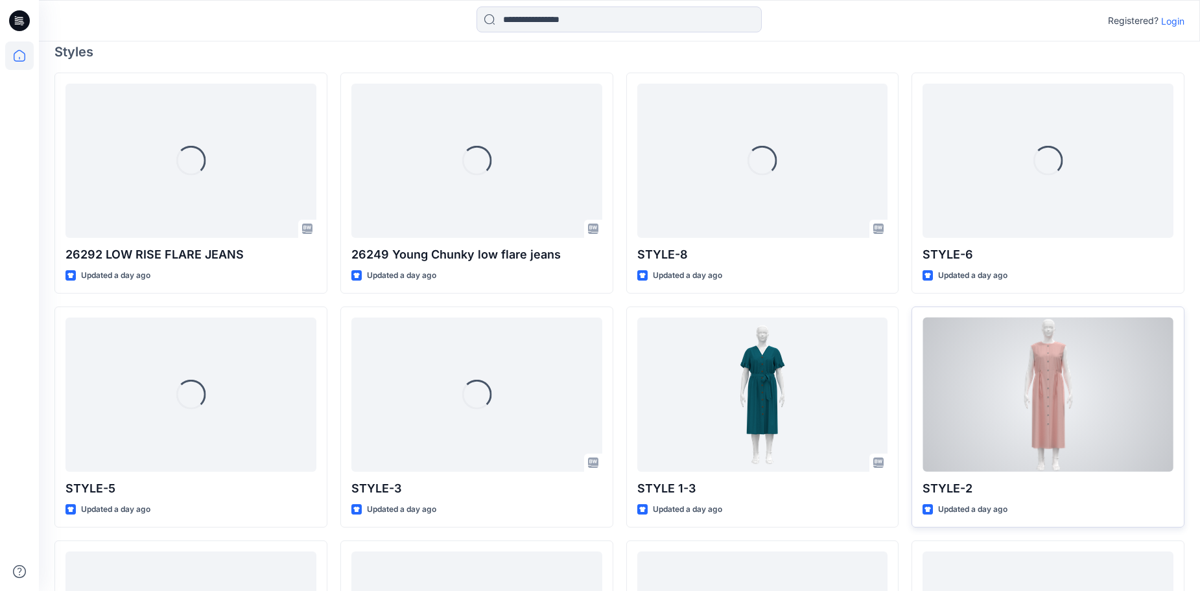
click at [1056, 399] on div at bounding box center [1048, 395] width 251 height 155
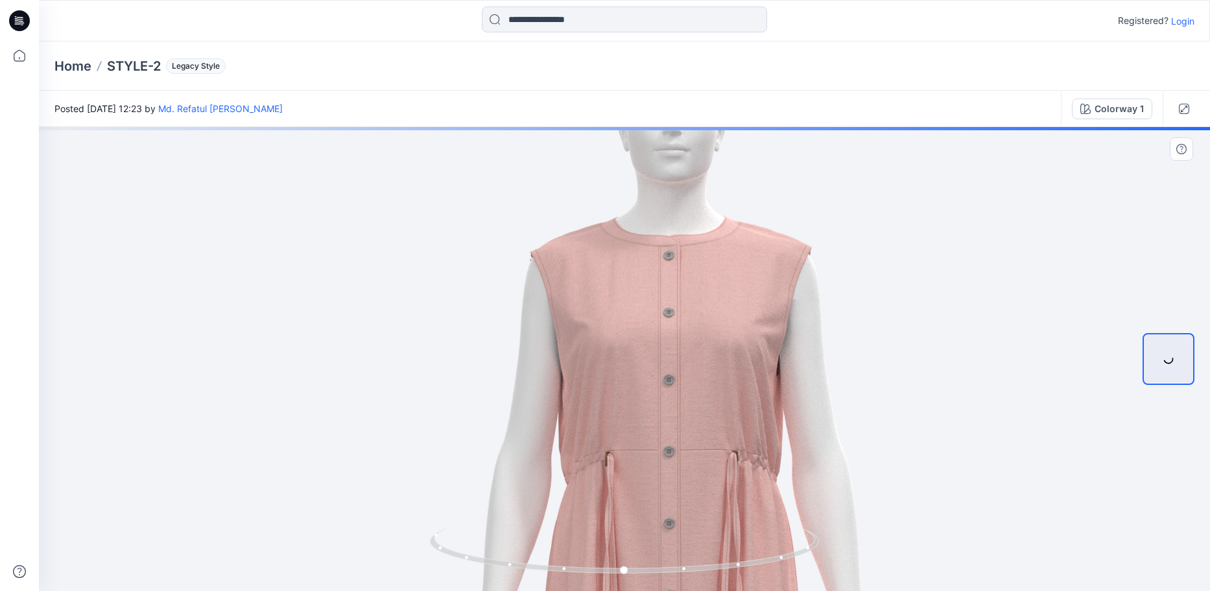
drag, startPoint x: 595, startPoint y: 249, endPoint x: 713, endPoint y: 525, distance: 300.6
drag, startPoint x: 790, startPoint y: 561, endPoint x: 783, endPoint y: 563, distance: 7.6
click at [783, 563] on icon at bounding box center [626, 552] width 392 height 49
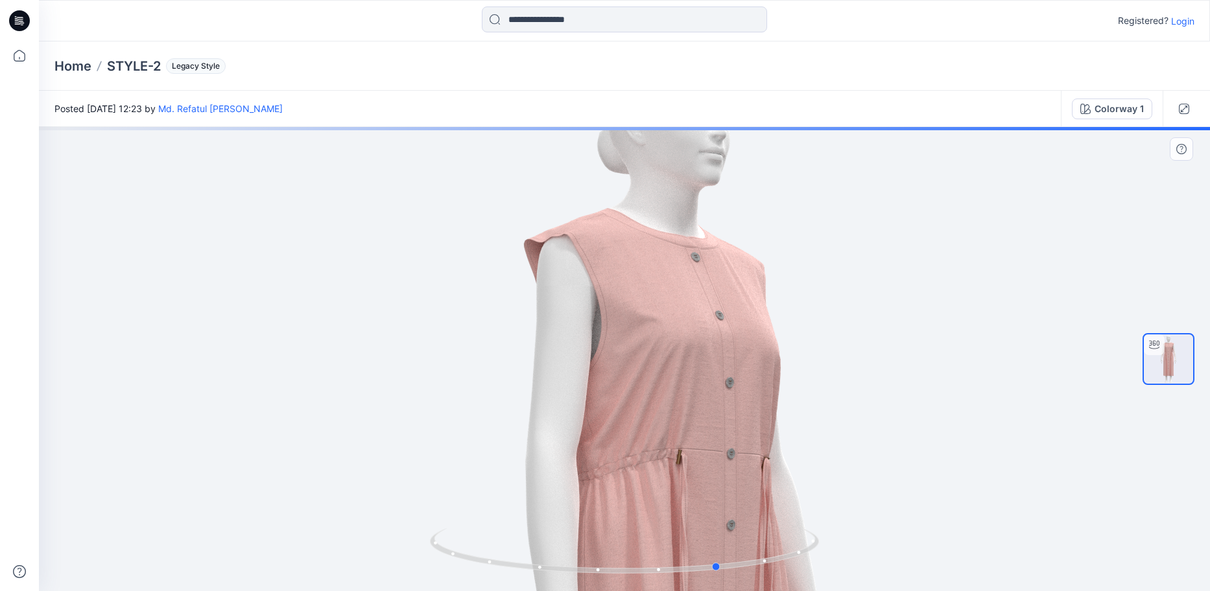
drag, startPoint x: 693, startPoint y: 576, endPoint x: 717, endPoint y: 576, distance: 24.6
click at [754, 584] on div at bounding box center [624, 559] width 389 height 65
drag, startPoint x: 680, startPoint y: 573, endPoint x: 489, endPoint y: 587, distance: 191.2
click at [449, 573] on icon at bounding box center [626, 552] width 392 height 49
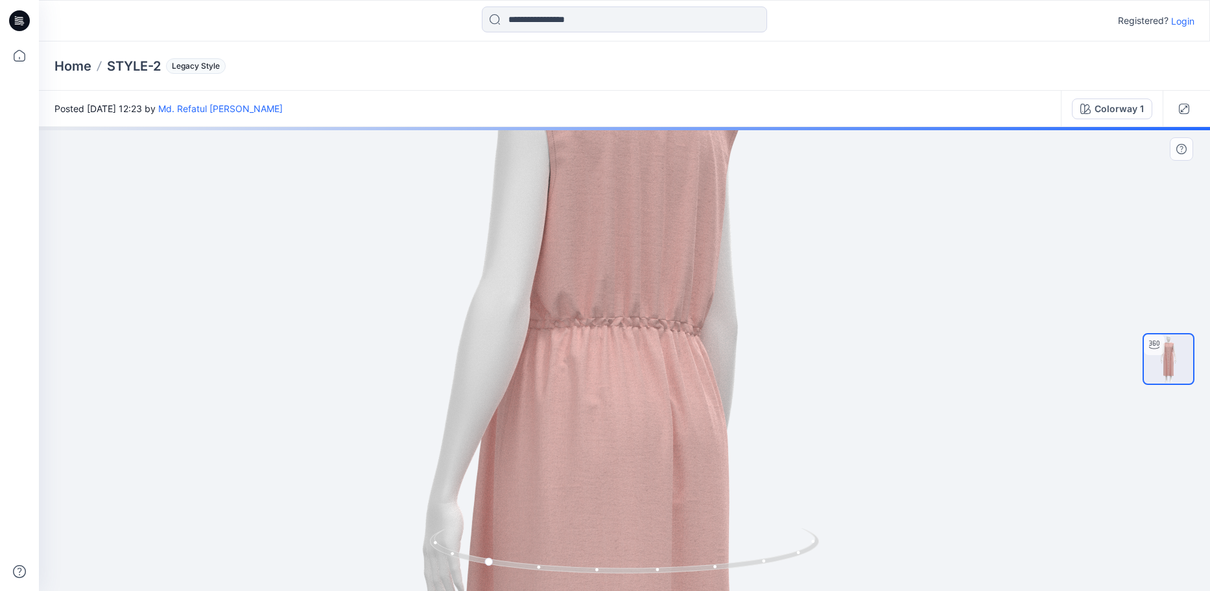
drag, startPoint x: 577, startPoint y: 335, endPoint x: 585, endPoint y: 185, distance: 150.6
click at [585, 185] on img at bounding box center [602, 498] width 1264 height 1264
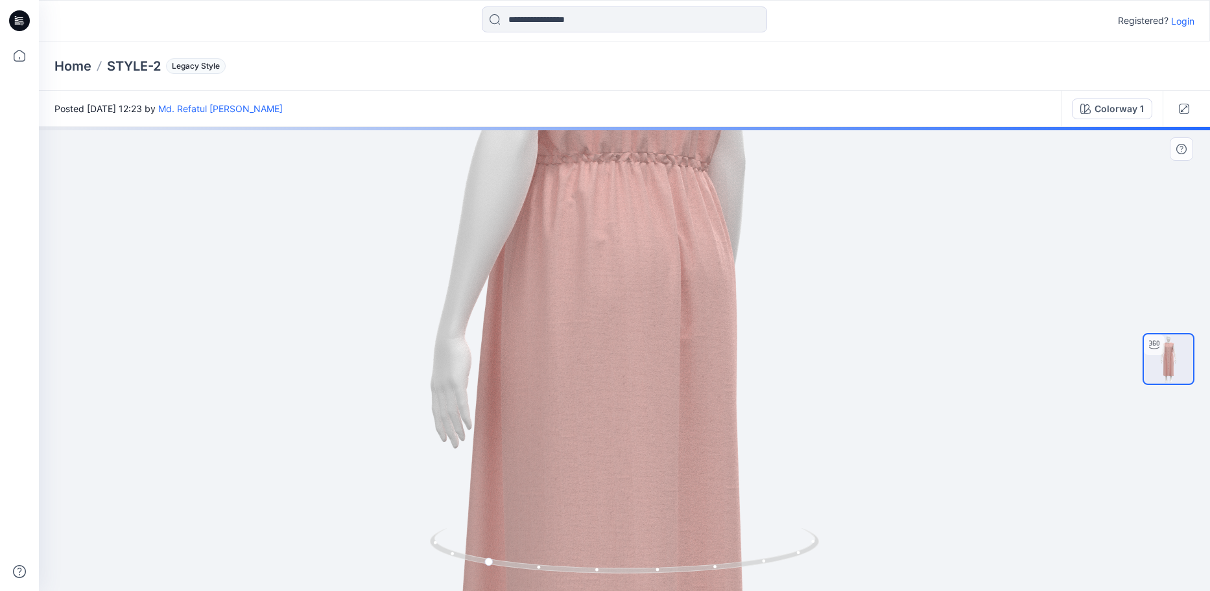
drag, startPoint x: 704, startPoint y: 355, endPoint x: 709, endPoint y: 254, distance: 101.3
click at [687, 146] on img at bounding box center [609, 334] width 1264 height 1264
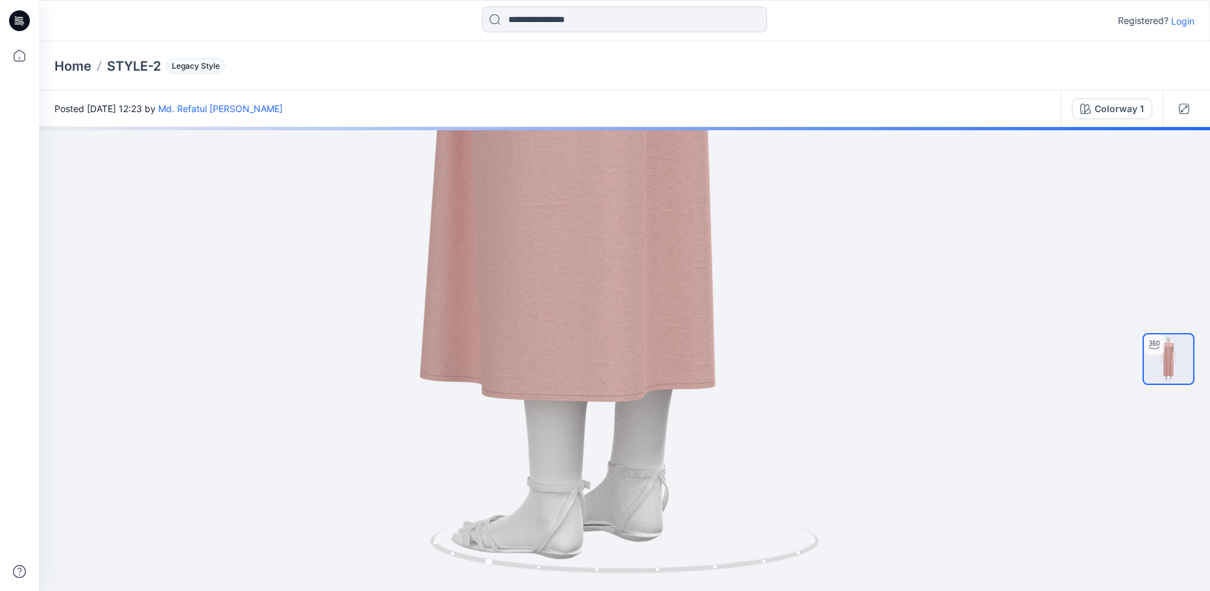
drag, startPoint x: 715, startPoint y: 234, endPoint x: 665, endPoint y: 63, distance: 178.5
click at [654, 32] on div "Registered? Login Home STYLE-2 Legacy Style Posted [DATE] 12:23 by Md. Refatul …" at bounding box center [605, 295] width 1210 height 591
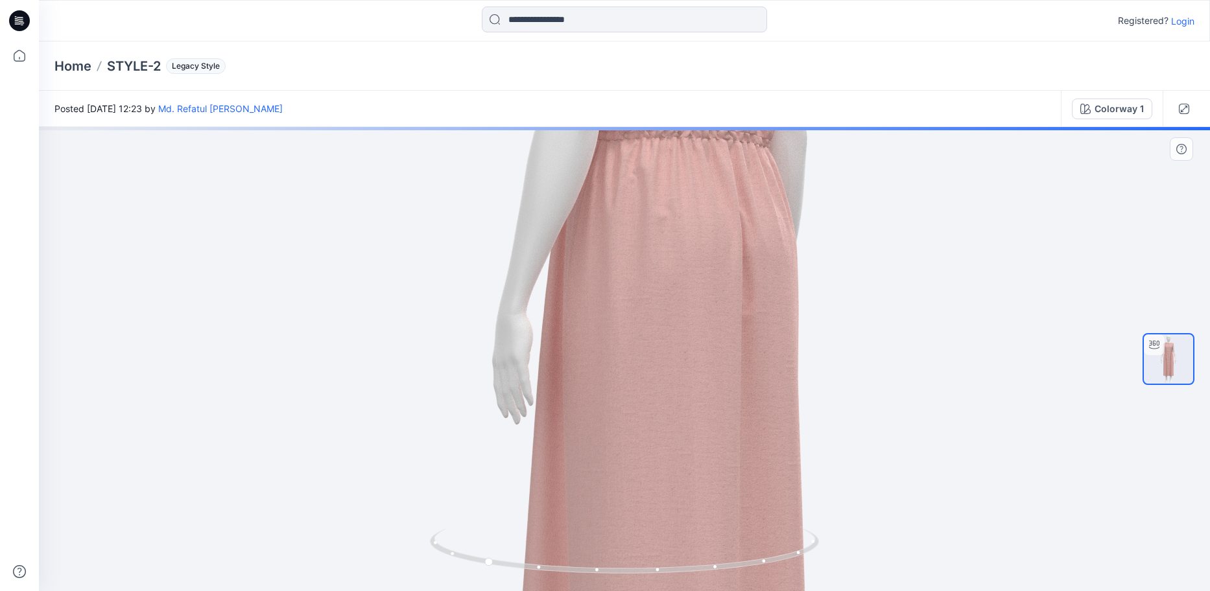
drag, startPoint x: 815, startPoint y: 548, endPoint x: 724, endPoint y: 482, distance: 112.8
click at [819, 591] on html "Registered? Login Home STYLE-2 Legacy Style Posted [DATE] 12:23 by Md. Refatul …" at bounding box center [605, 295] width 1210 height 591
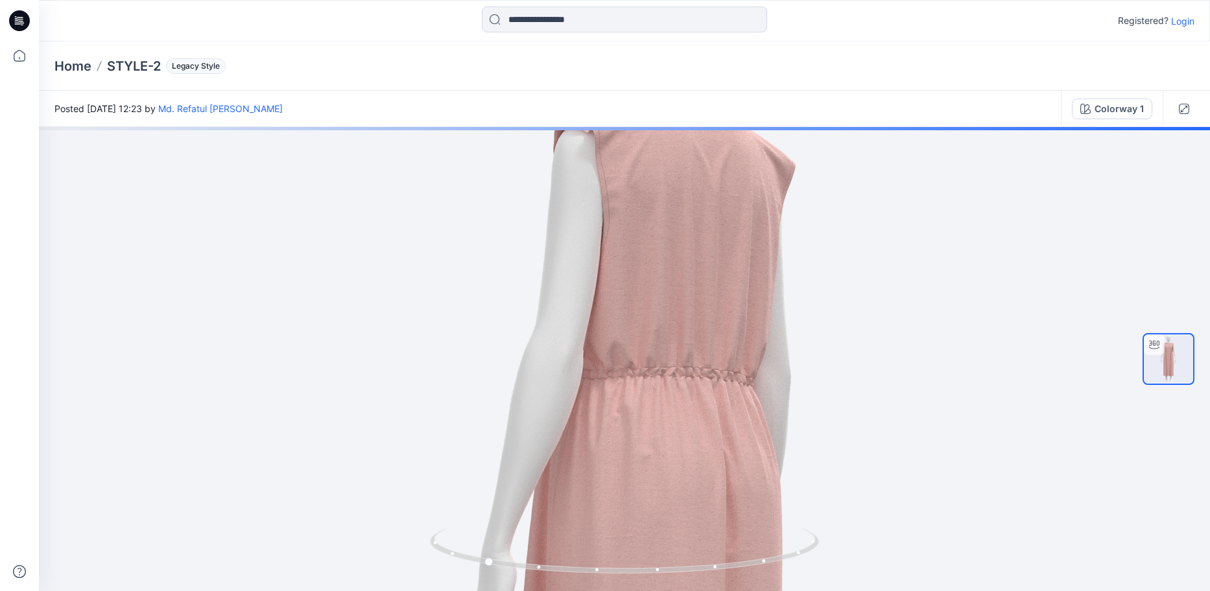
drag, startPoint x: 649, startPoint y: 415, endPoint x: 578, endPoint y: 622, distance: 219.4
click at [578, 591] on html "Registered? Login Home STYLE-2 Legacy Style Posted [DATE] 12:23 by Md. Refatul …" at bounding box center [605, 295] width 1210 height 591
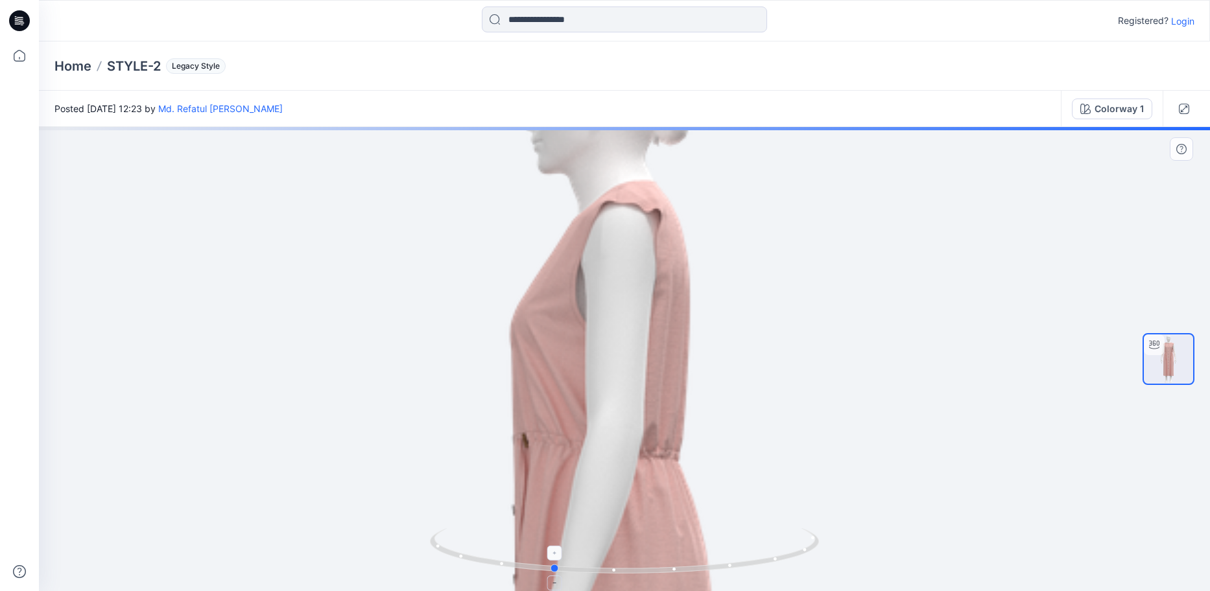
drag, startPoint x: 534, startPoint y: 564, endPoint x: 595, endPoint y: 555, distance: 61.6
click at [595, 555] on icon at bounding box center [626, 552] width 392 height 49
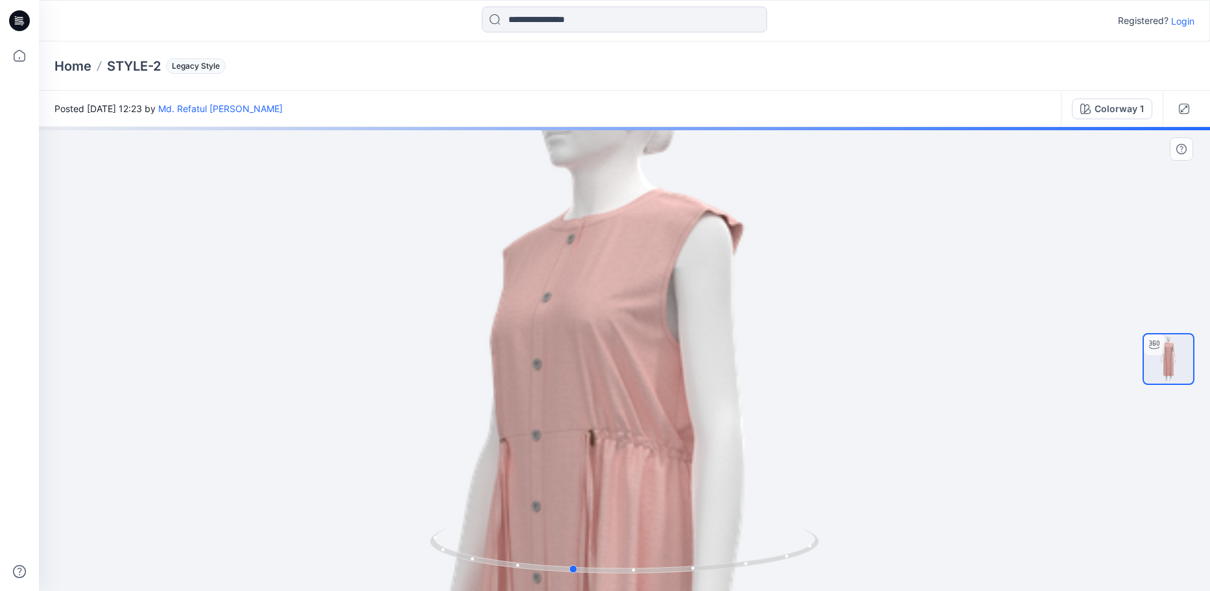
drag, startPoint x: 632, startPoint y: 580, endPoint x: 262, endPoint y: 571, distance: 369.7
click at [262, 571] on div at bounding box center [624, 359] width 1171 height 464
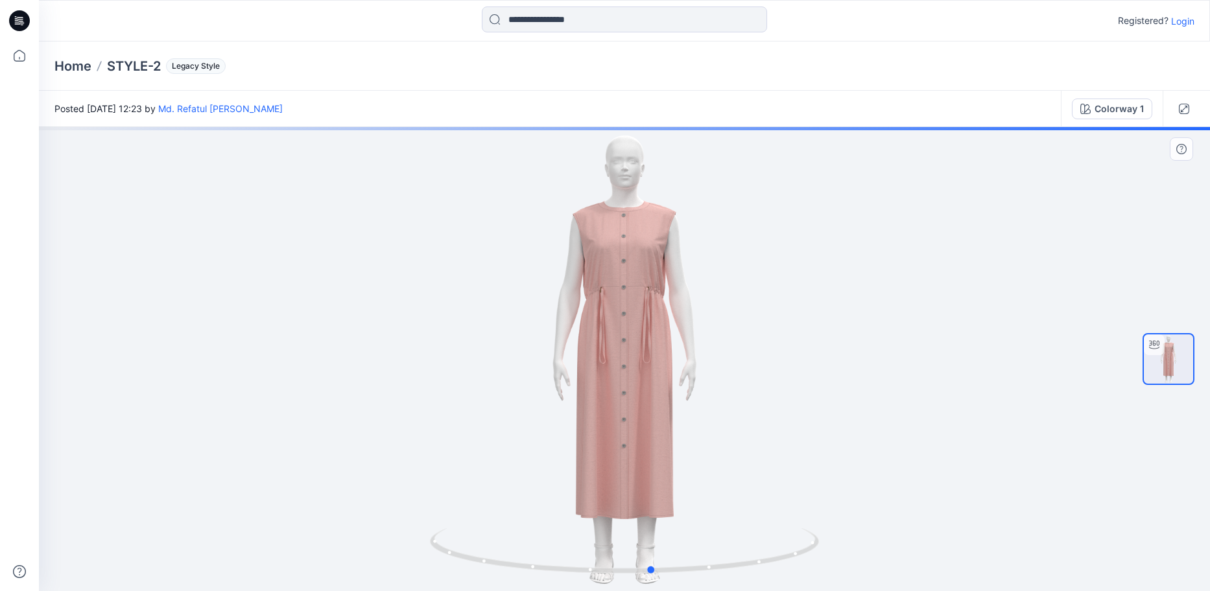
drag, startPoint x: 622, startPoint y: 425, endPoint x: 699, endPoint y: 460, distance: 84.1
click at [699, 460] on div at bounding box center [624, 359] width 1171 height 464
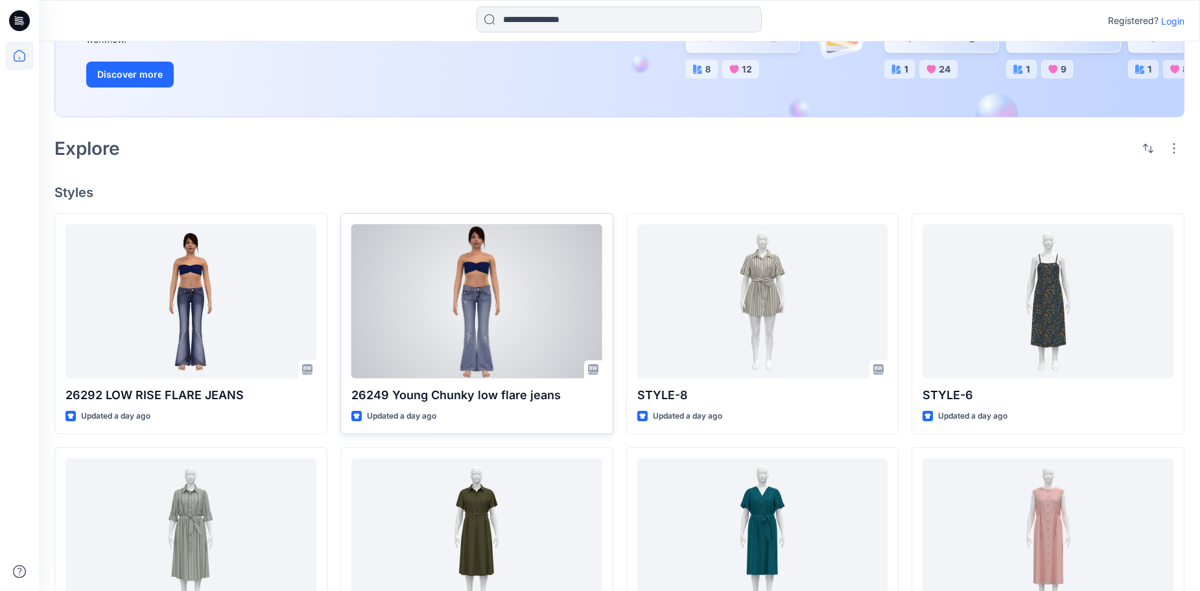
scroll to position [265, 0]
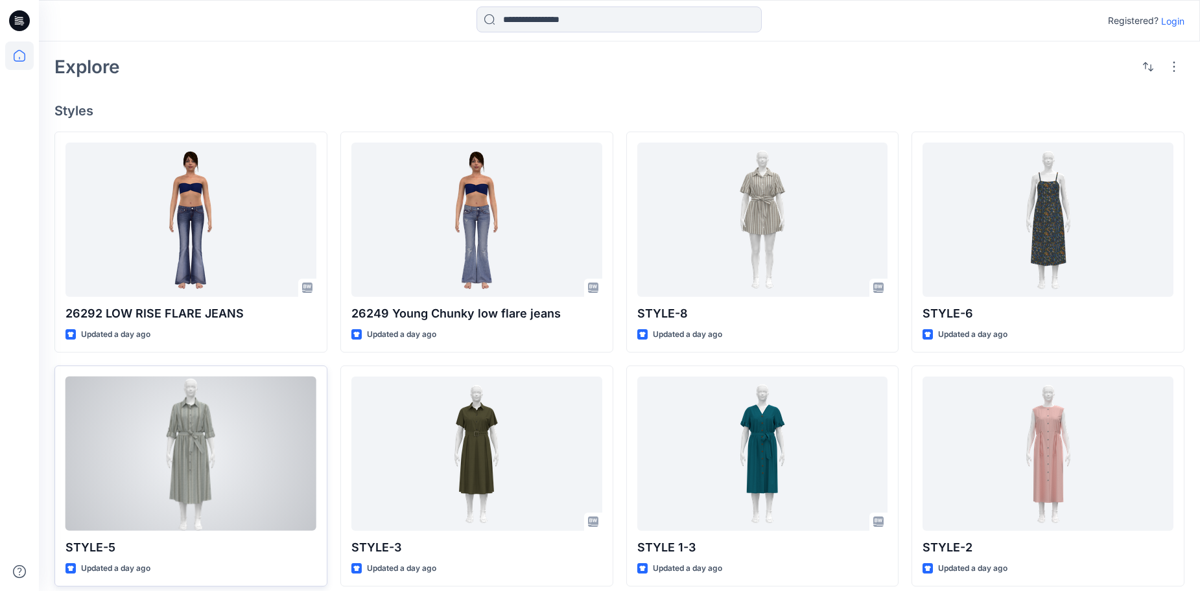
click at [163, 449] on div at bounding box center [190, 454] width 251 height 155
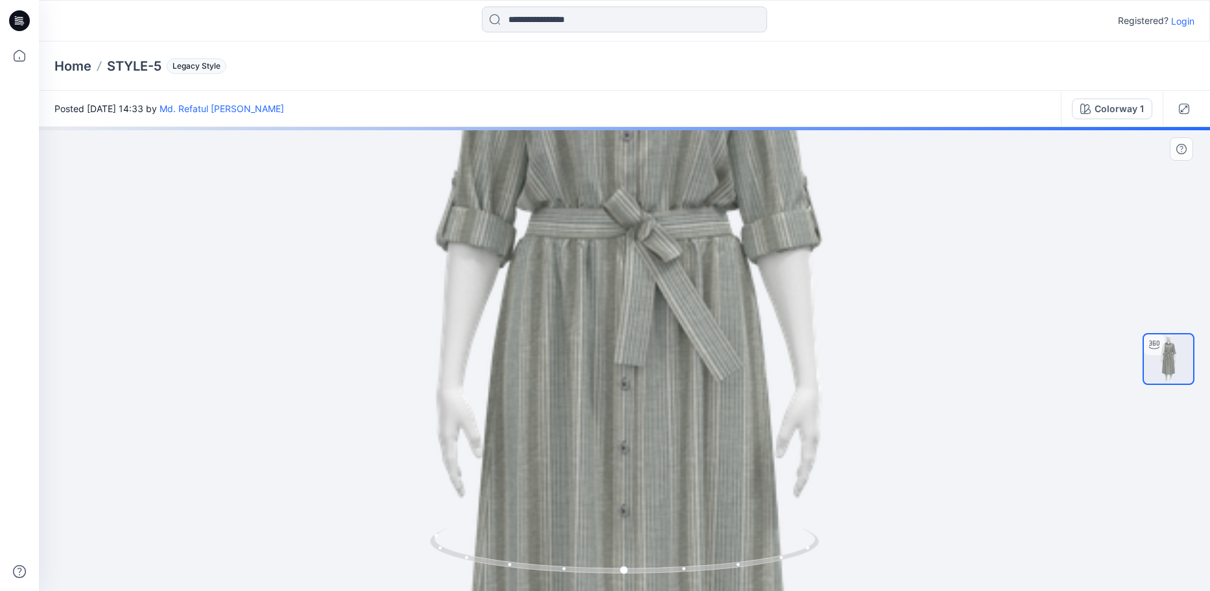
drag, startPoint x: 578, startPoint y: 234, endPoint x: 604, endPoint y: 375, distance: 143.0
click at [604, 375] on img at bounding box center [629, 381] width 1248 height 1248
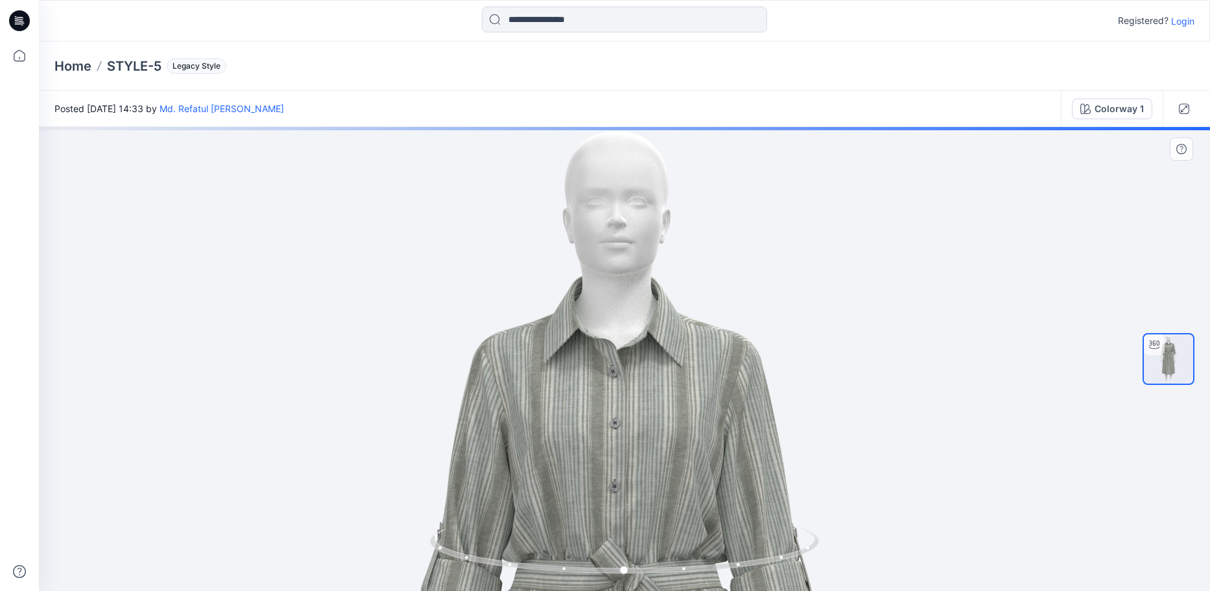
drag, startPoint x: 673, startPoint y: 358, endPoint x: 634, endPoint y: 589, distance: 234.1
click at [634, 589] on div at bounding box center [624, 359] width 1171 height 464
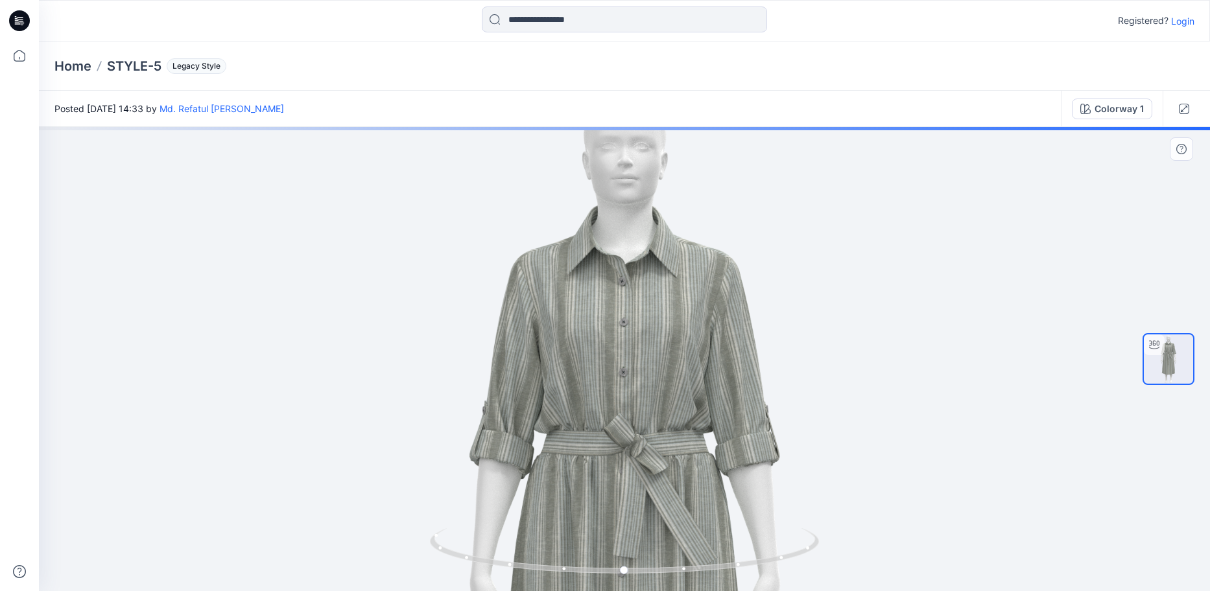
drag, startPoint x: 620, startPoint y: 479, endPoint x: 622, endPoint y: 334, distance: 144.6
click at [622, 334] on img at bounding box center [624, 570] width 1003 height 1003
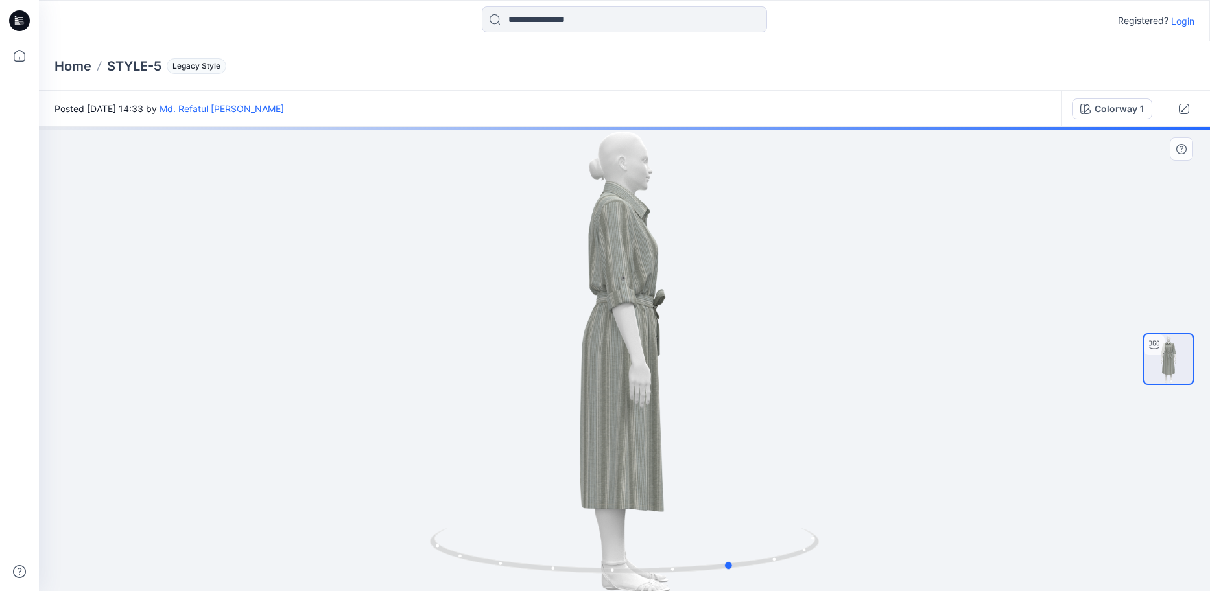
drag, startPoint x: 663, startPoint y: 582, endPoint x: 160, endPoint y: 410, distance: 530.9
click at [286, 437] on div at bounding box center [624, 359] width 1171 height 464
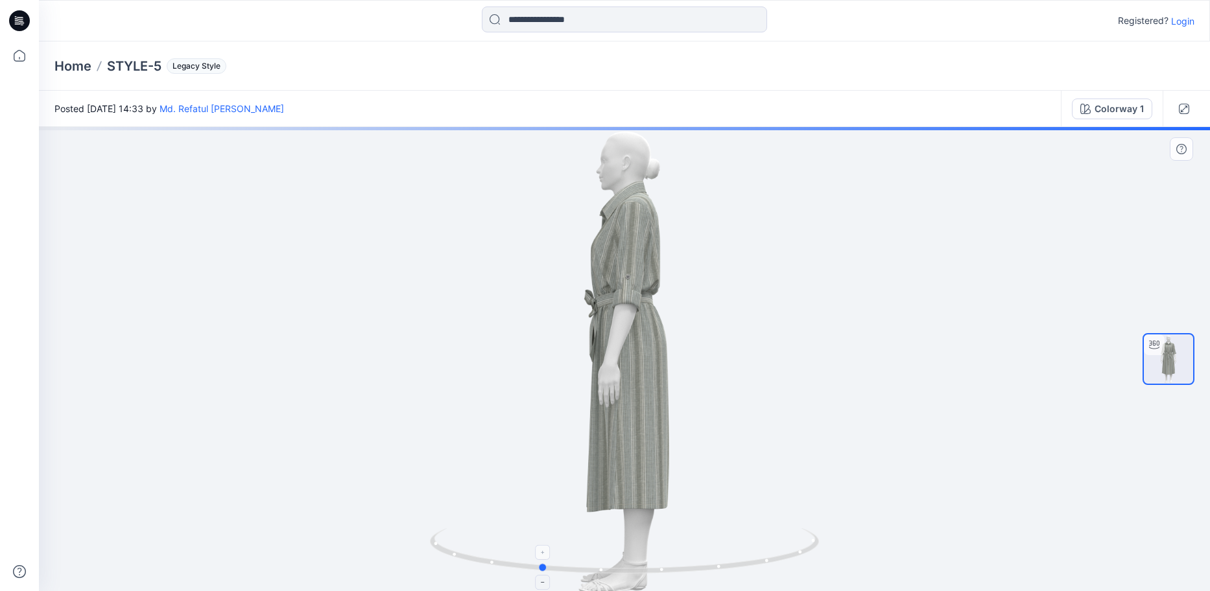
drag, startPoint x: 687, startPoint y: 571, endPoint x: 591, endPoint y: 561, distance: 97.2
click at [591, 561] on icon at bounding box center [626, 552] width 392 height 49
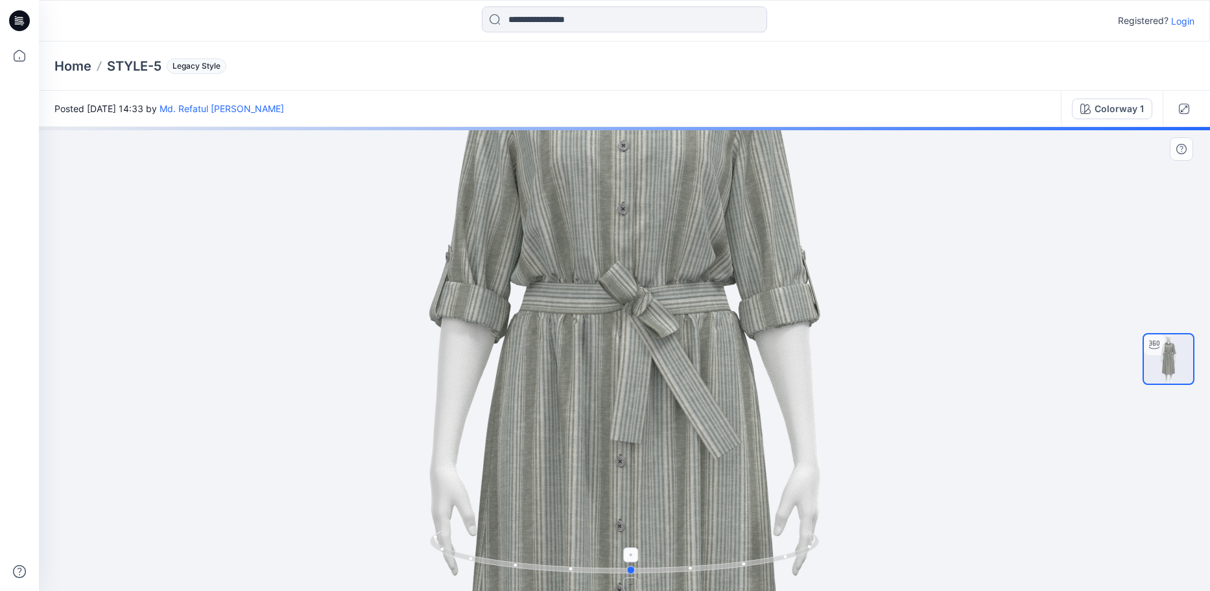
drag, startPoint x: 693, startPoint y: 572, endPoint x: 784, endPoint y: 568, distance: 91.5
click at [784, 568] on icon at bounding box center [626, 552] width 392 height 49
